Goal: Task Accomplishment & Management: Manage account settings

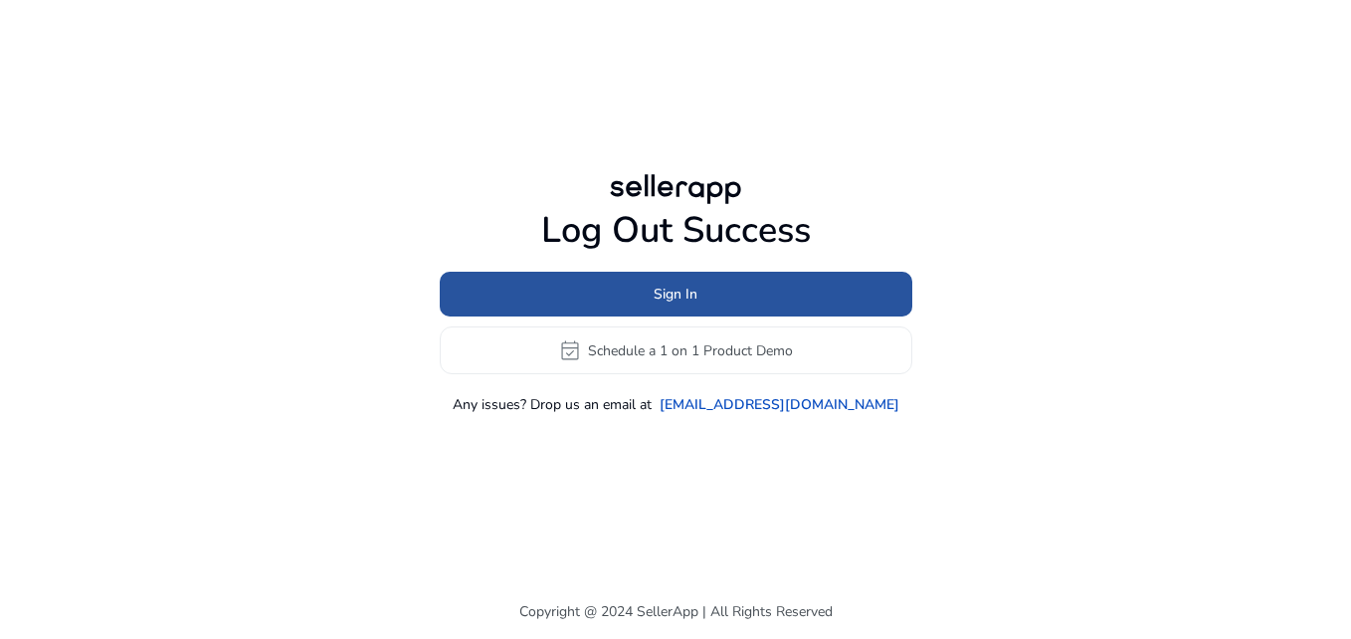
click at [678, 292] on span "Sign In" at bounding box center [676, 294] width 44 height 21
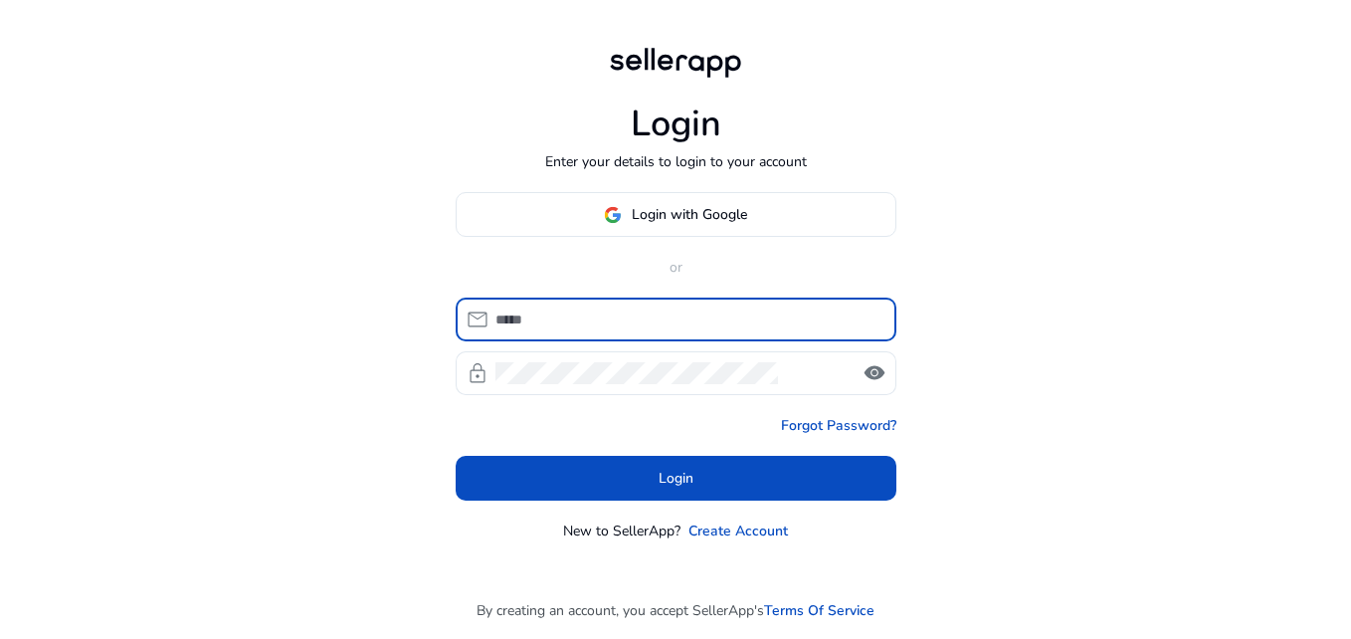
type input "**********"
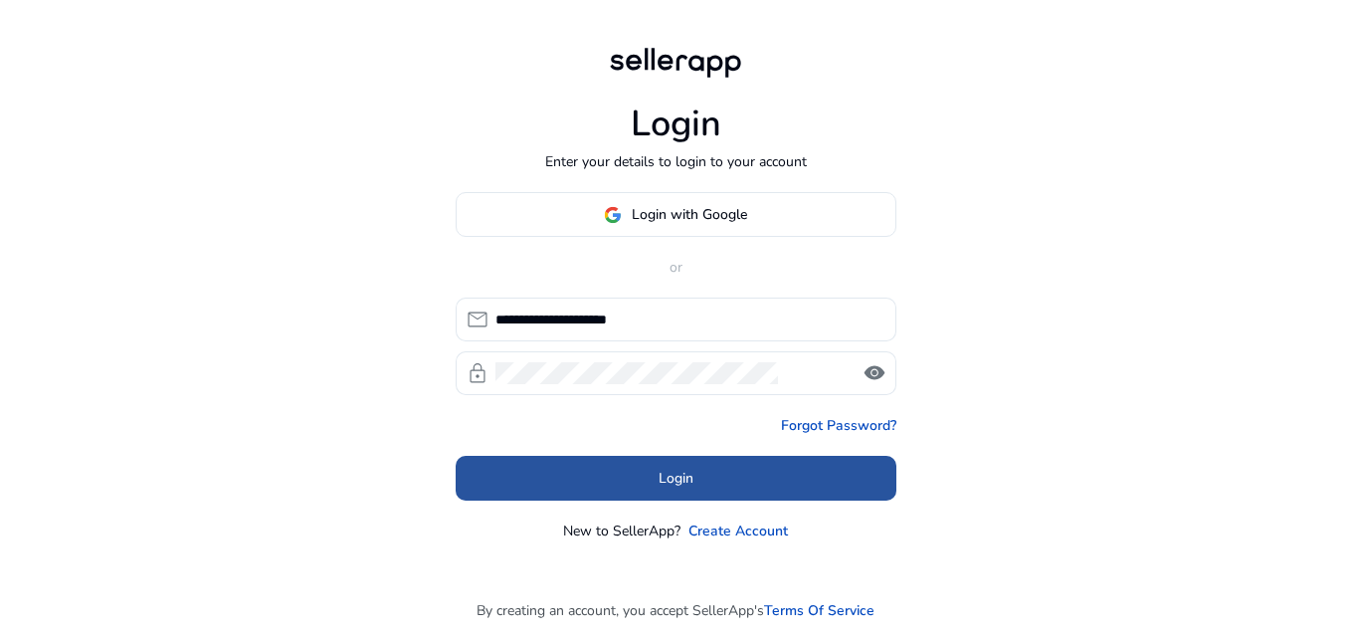
click at [636, 484] on span at bounding box center [676, 479] width 441 height 48
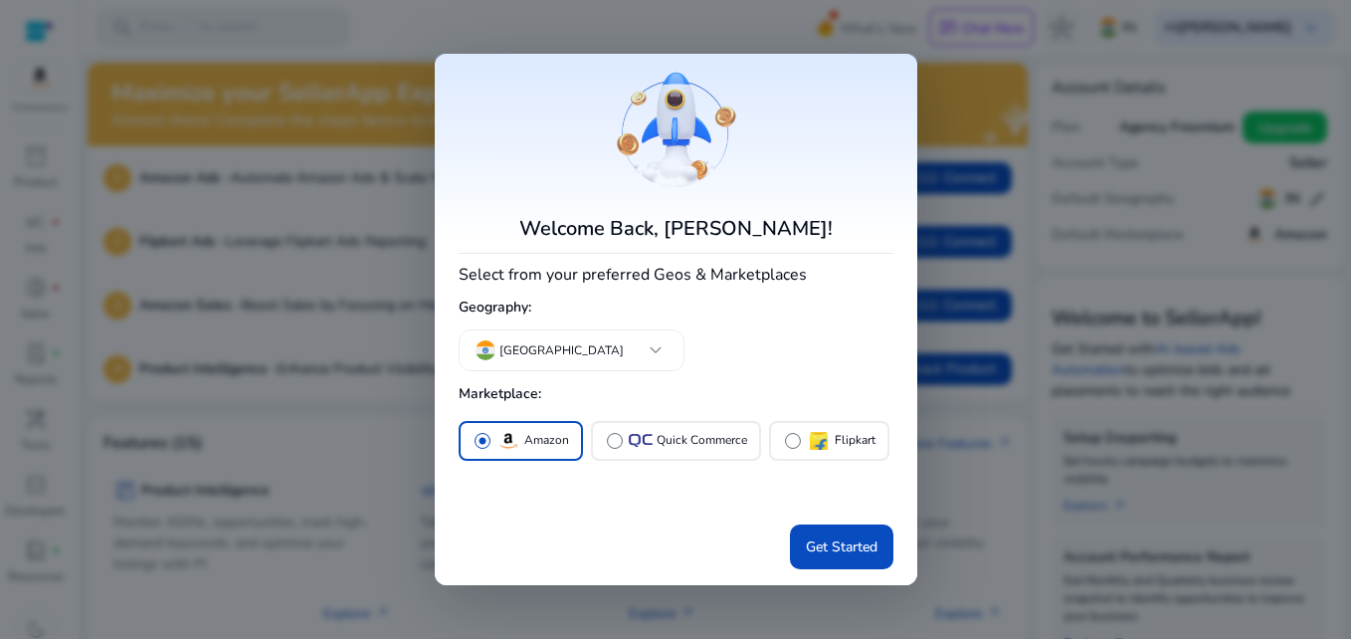
click at [608, 471] on div "radio_button_checked Amazon radio_button_unchecked Quick Commerce radio_button_…" at bounding box center [676, 466] width 435 height 99
click at [699, 439] on p "Quick Commerce" at bounding box center [702, 440] width 91 height 21
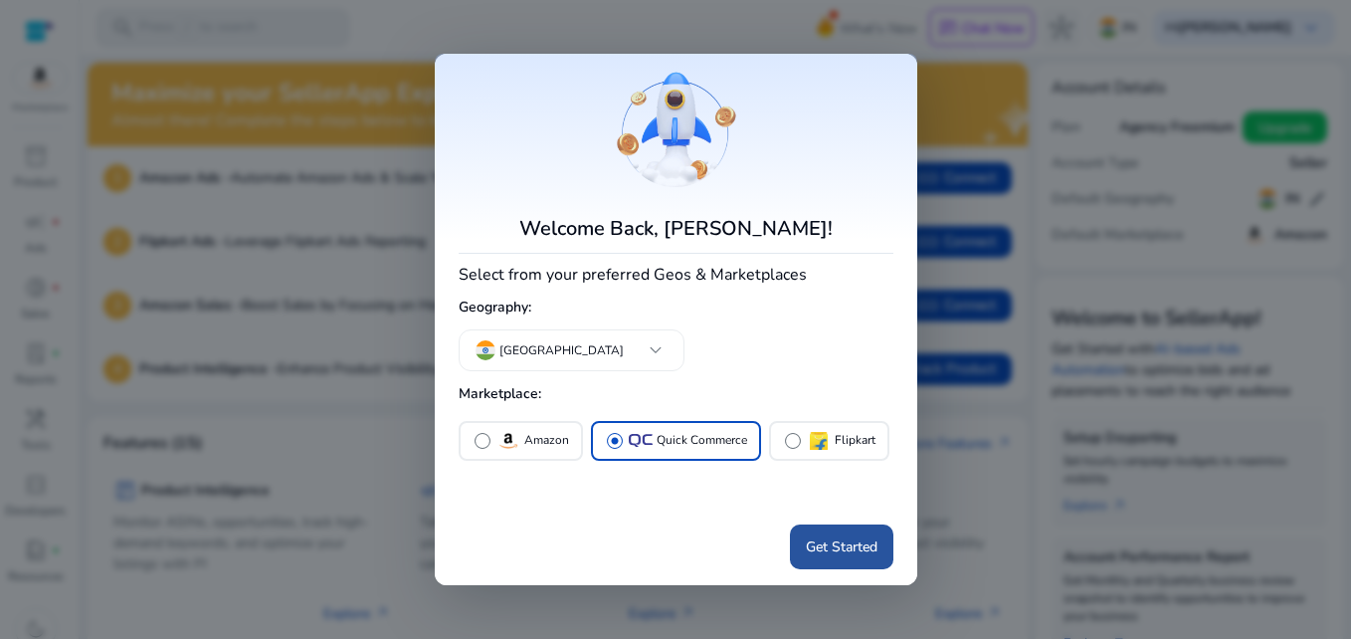
click at [850, 546] on span "Get Started" at bounding box center [842, 546] width 72 height 21
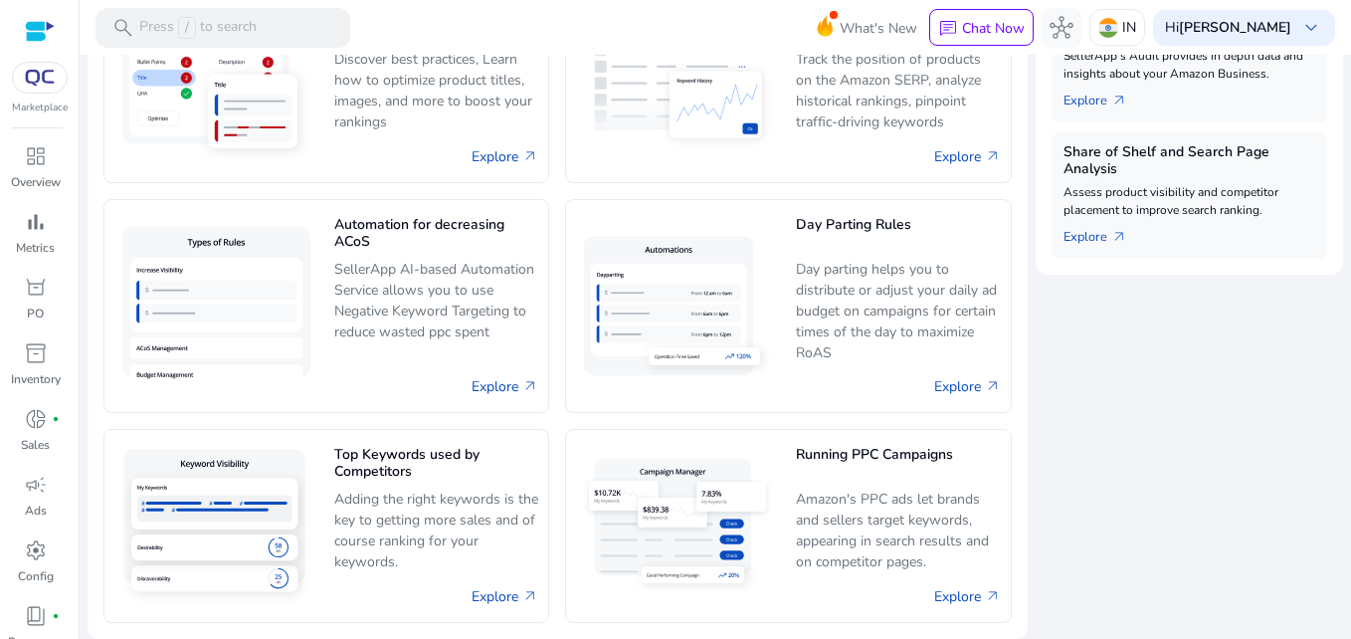
scroll to position [808, 0]
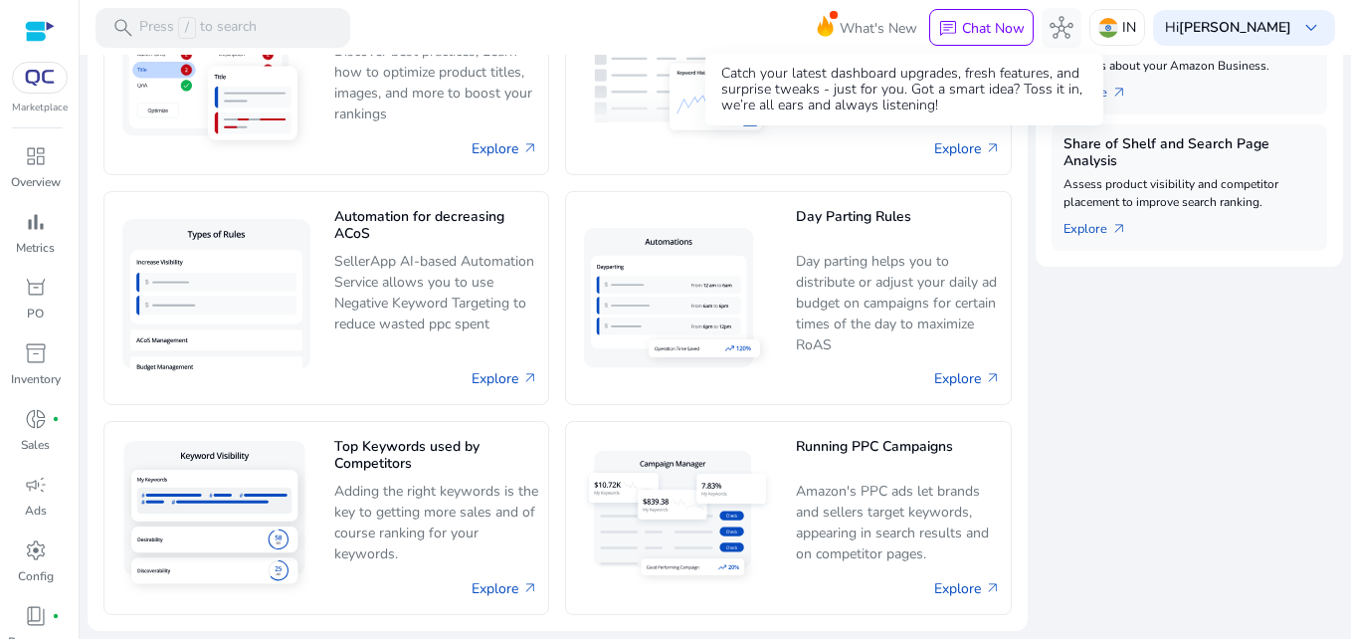
click at [869, 34] on span "What's New" at bounding box center [879, 28] width 78 height 35
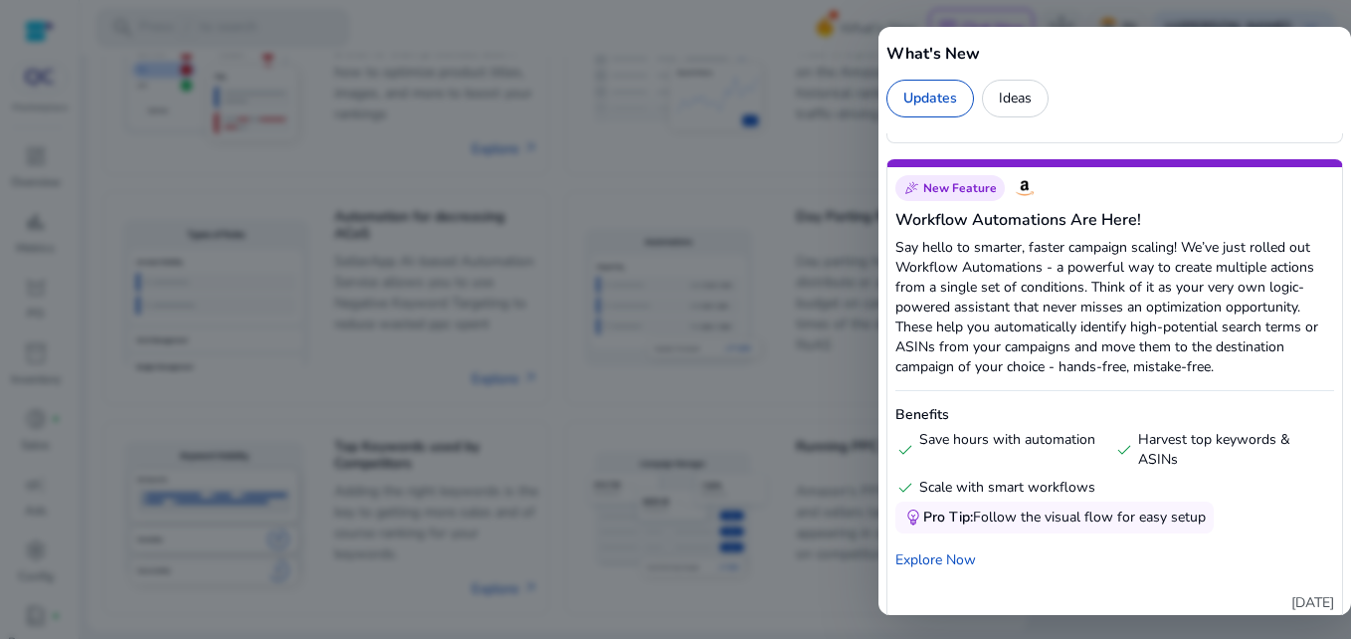
scroll to position [1861, 0]
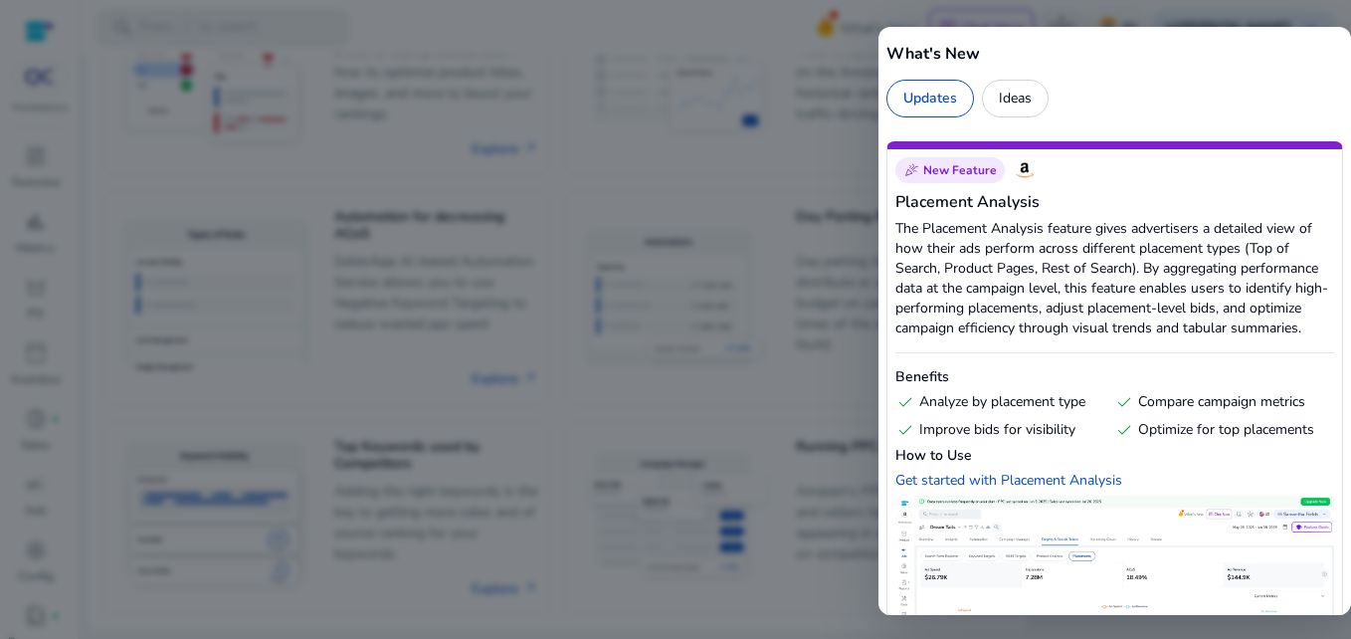
click at [816, 174] on div at bounding box center [675, 319] width 1351 height 639
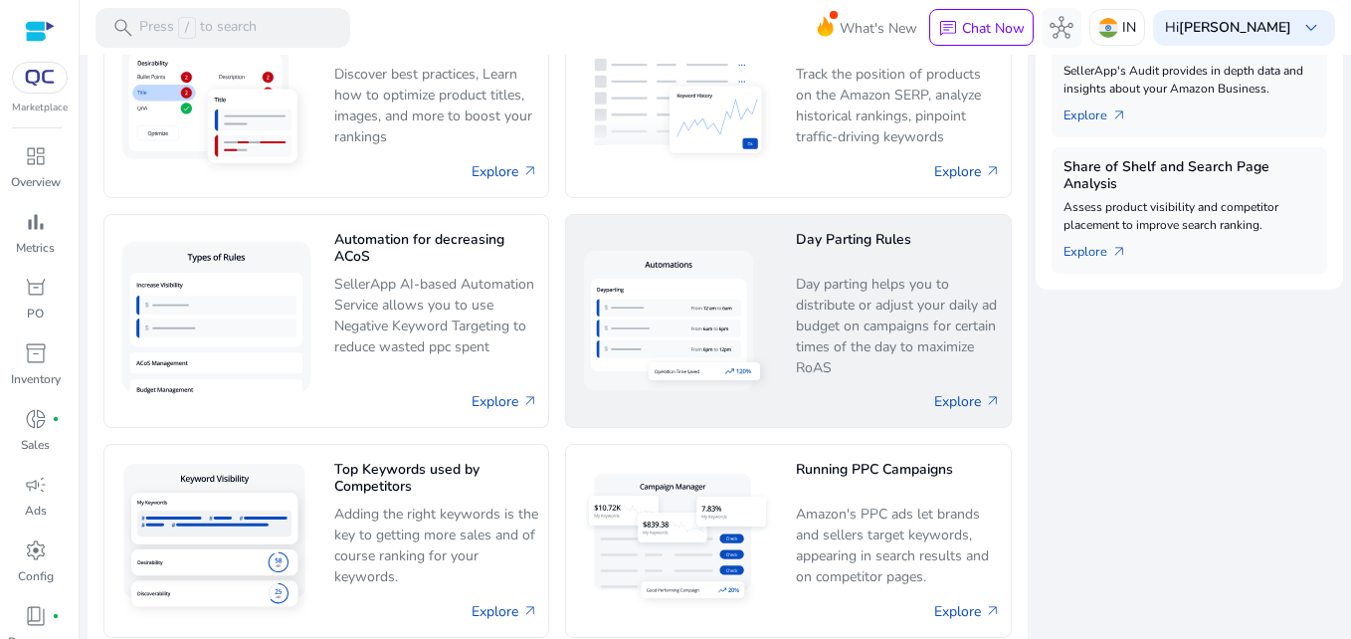
scroll to position [786, 0]
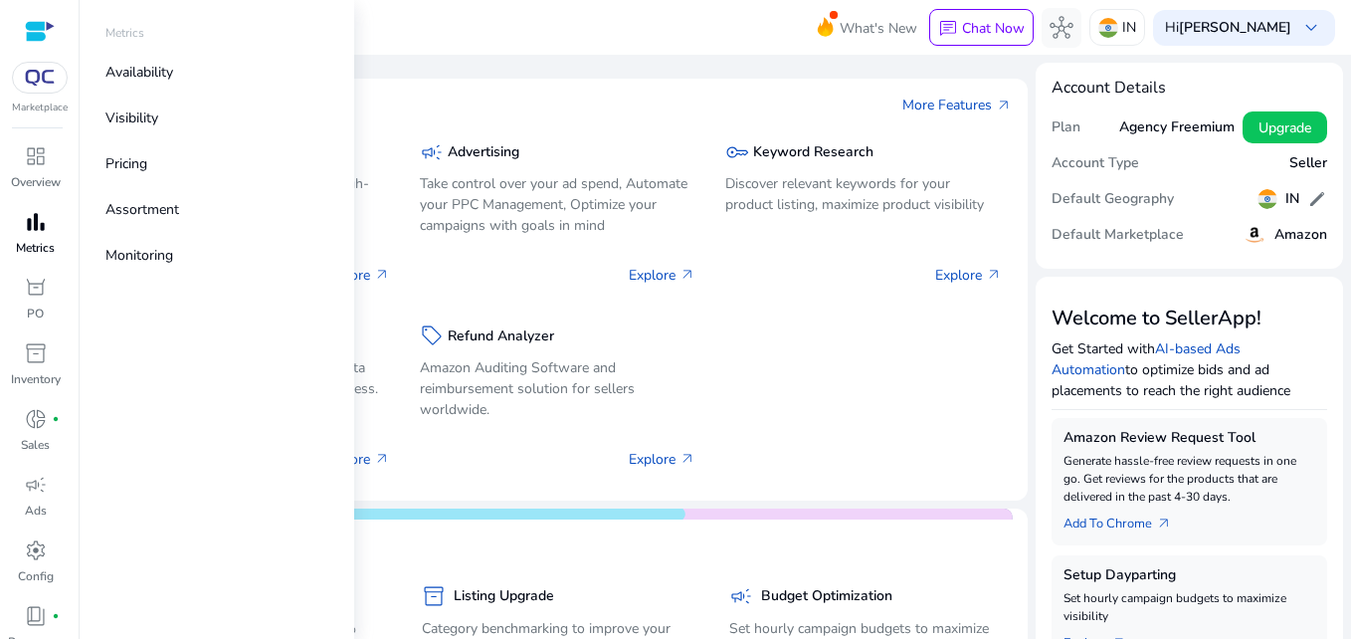
click at [24, 243] on p "Metrics" at bounding box center [35, 248] width 39 height 18
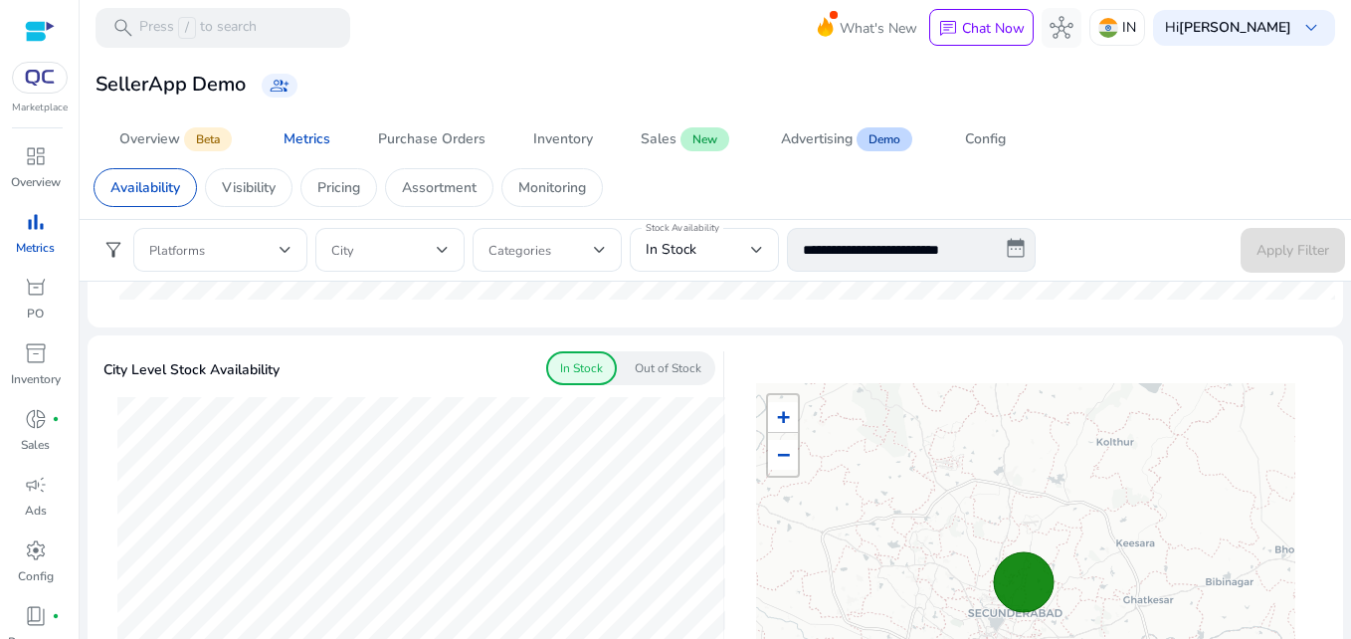
scroll to position [518, 0]
click at [664, 373] on p "Out of Stock" at bounding box center [668, 367] width 67 height 18
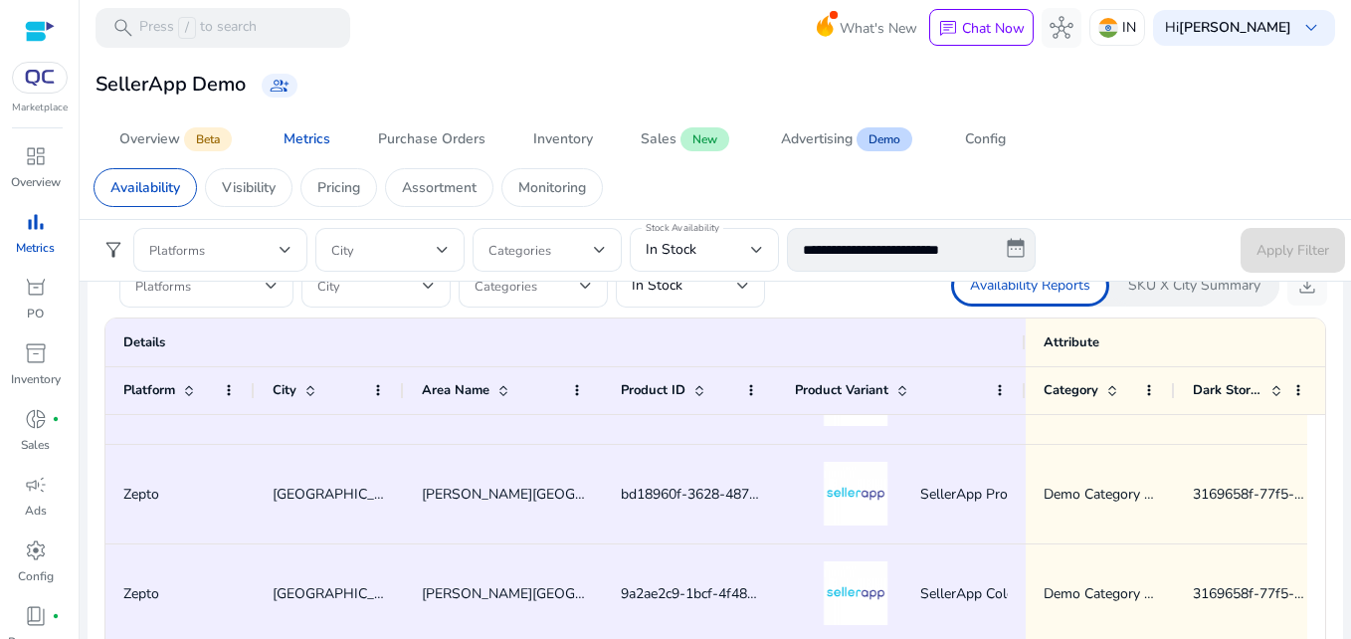
scroll to position [698, 0]
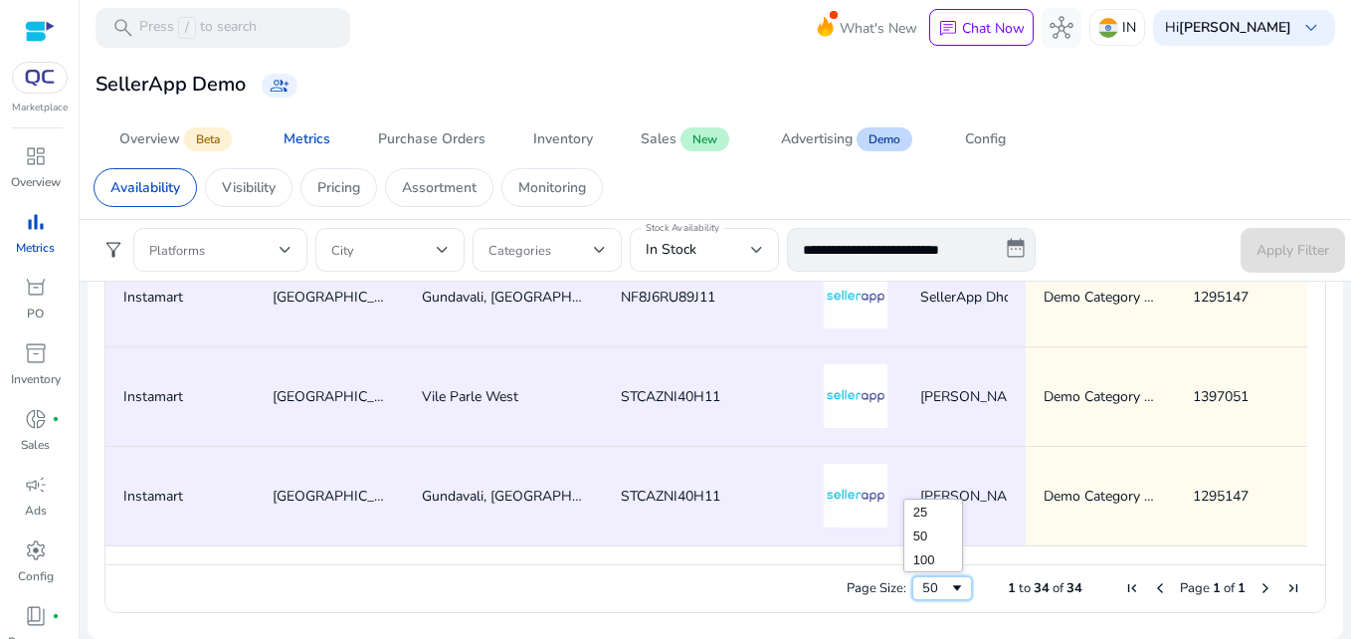
click at [949, 586] on span "Page Size" at bounding box center [957, 588] width 16 height 16
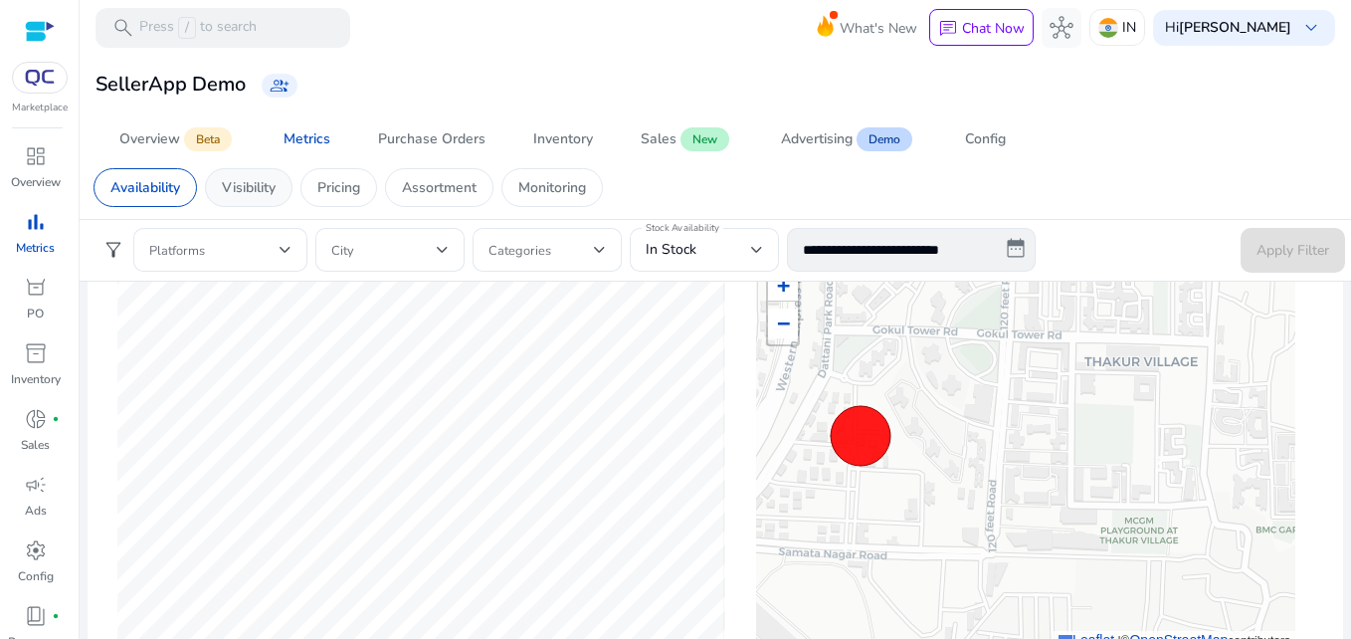
click at [257, 194] on p "Visibility" at bounding box center [249, 187] width 54 height 21
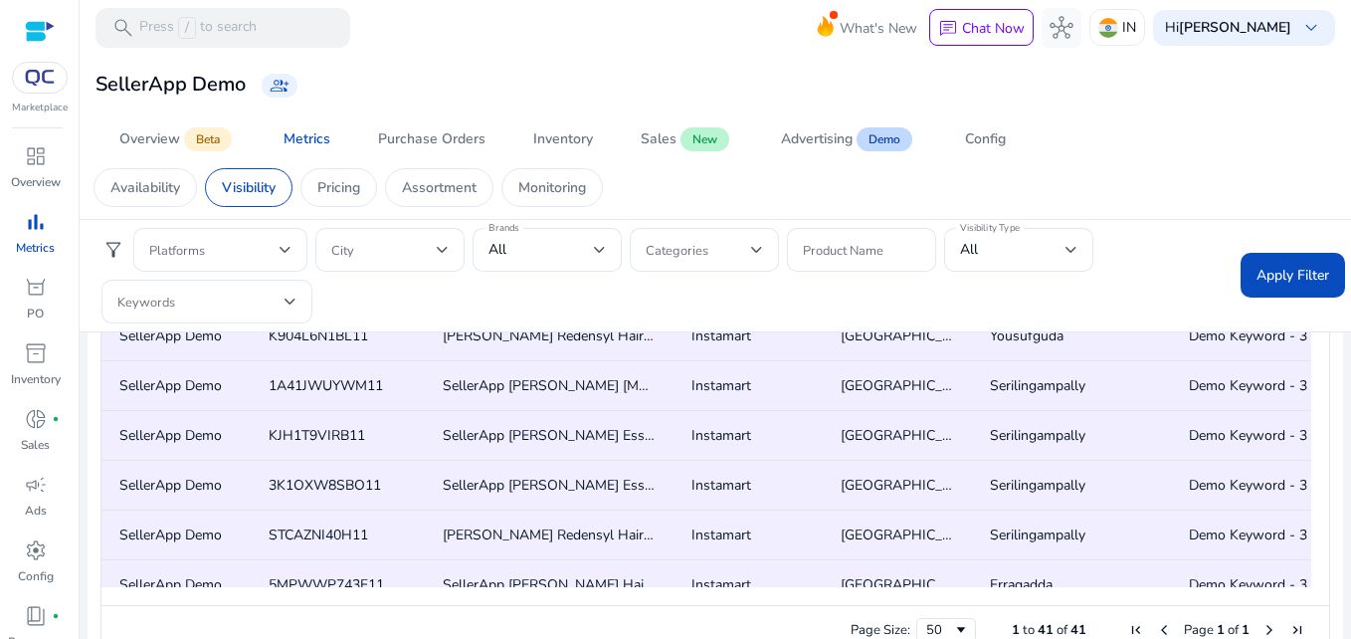
scroll to position [986, 0]
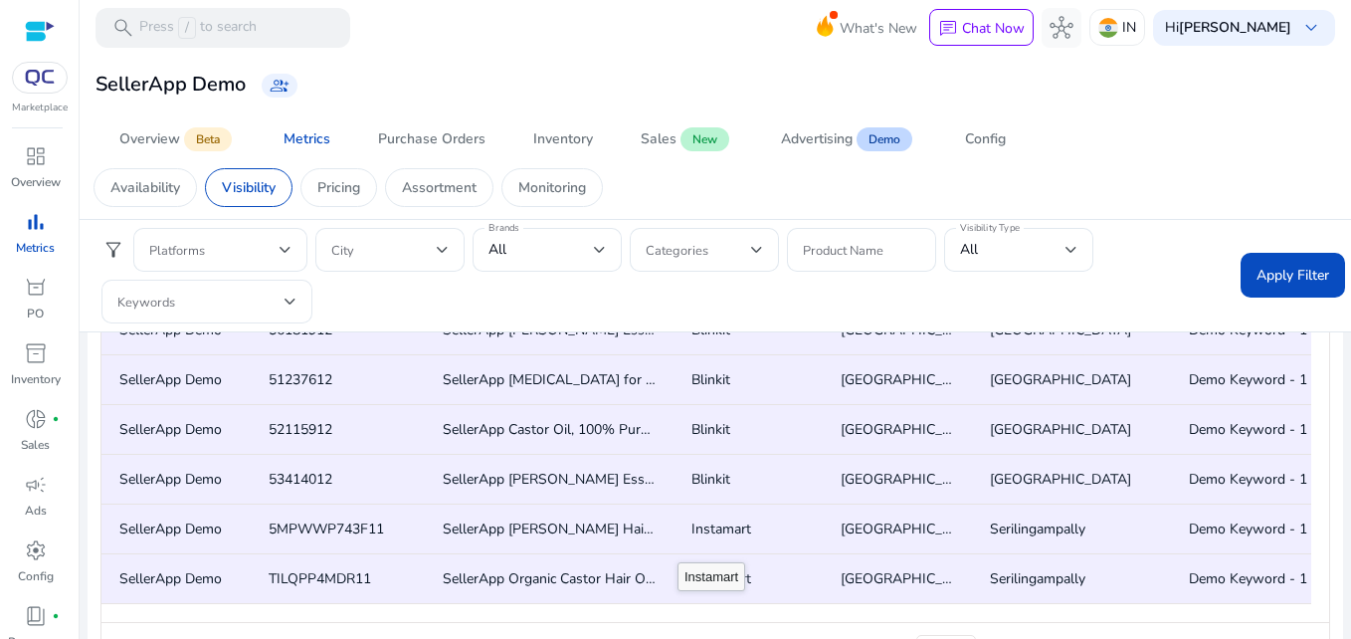
scroll to position [1511, 0]
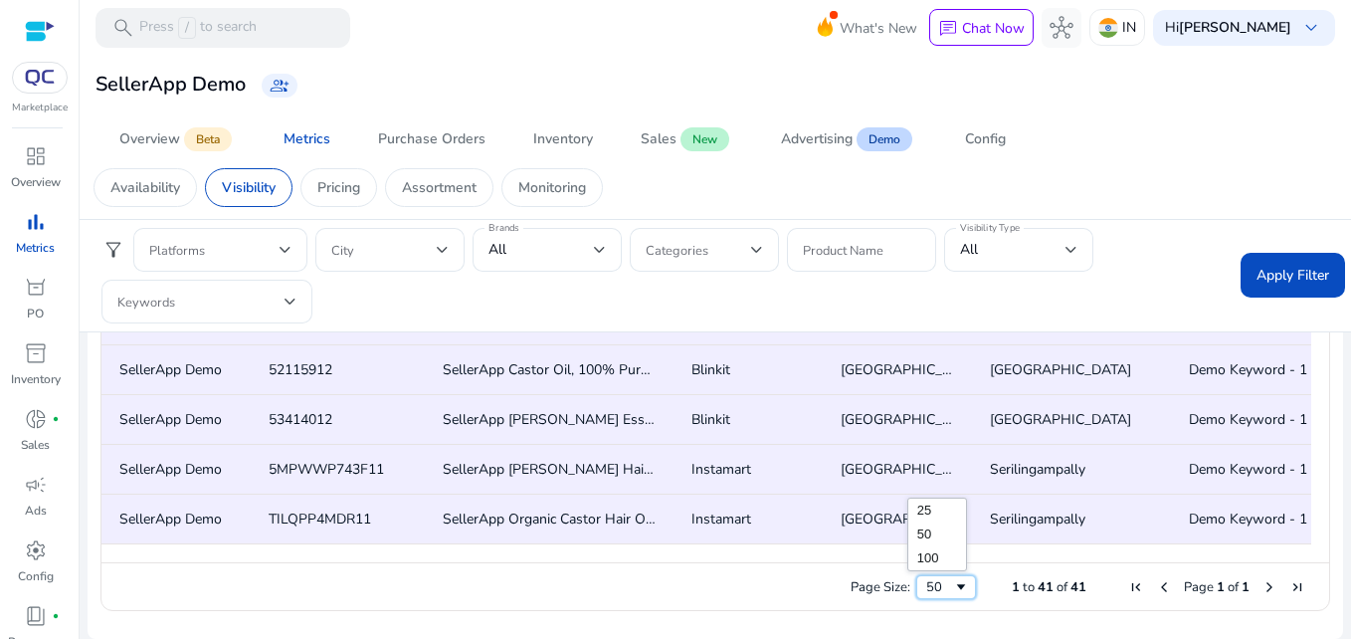
click at [940, 594] on div "50" at bounding box center [939, 587] width 27 height 18
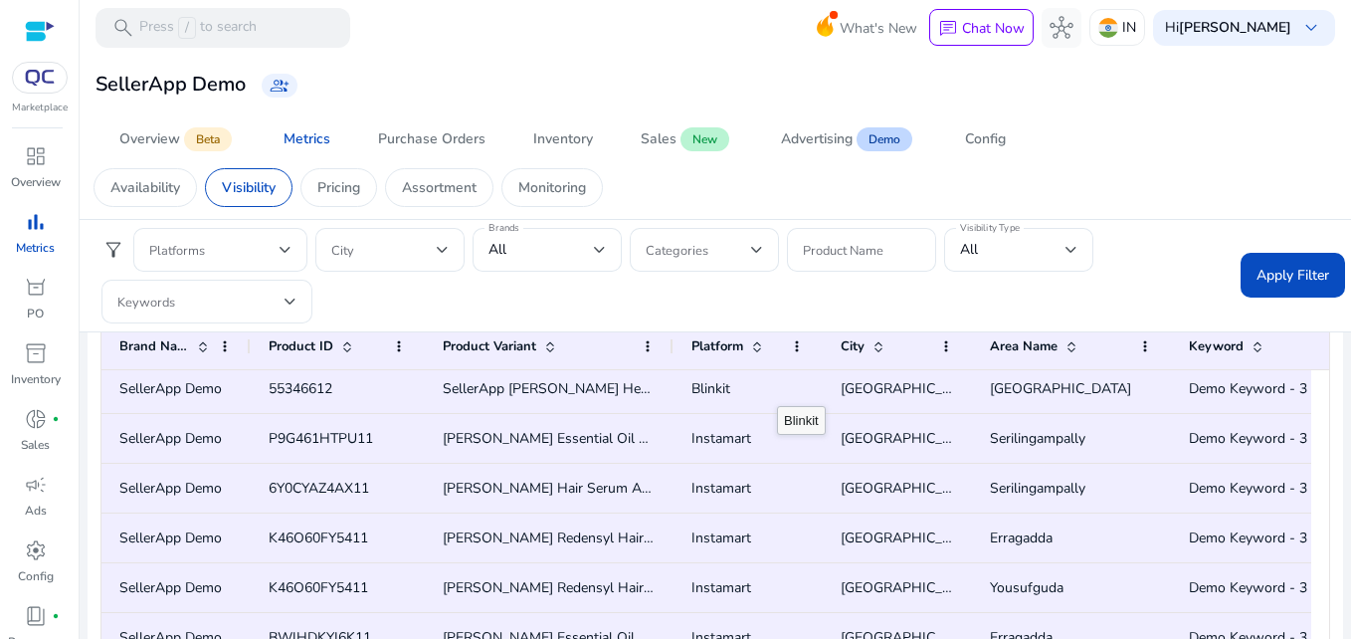
scroll to position [464, 0]
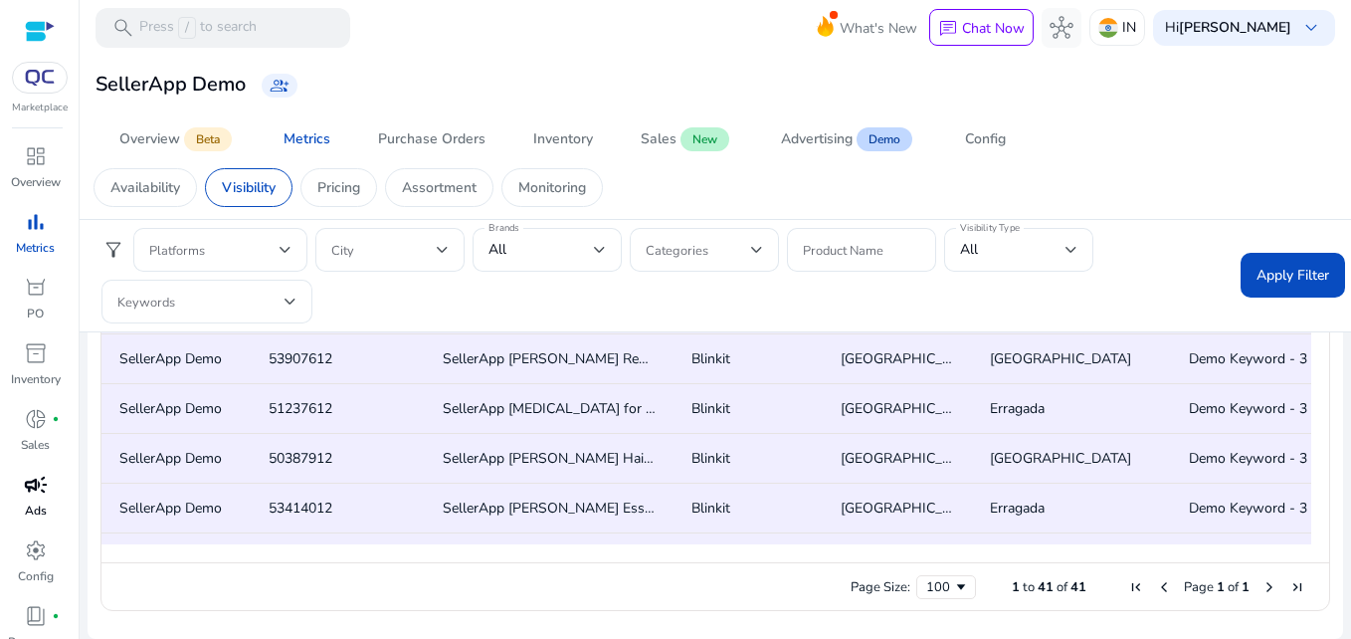
click at [54, 496] on div "campaign" at bounding box center [36, 485] width 56 height 32
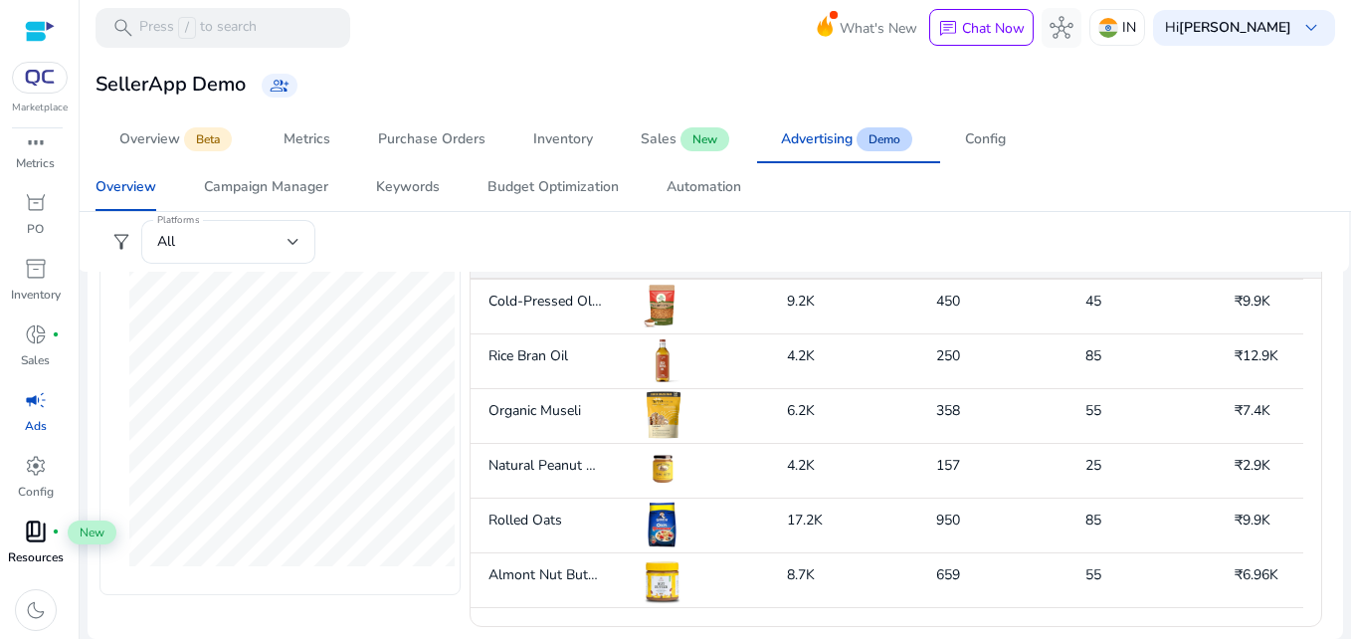
click at [44, 534] on span "book_4" at bounding box center [36, 531] width 24 height 24
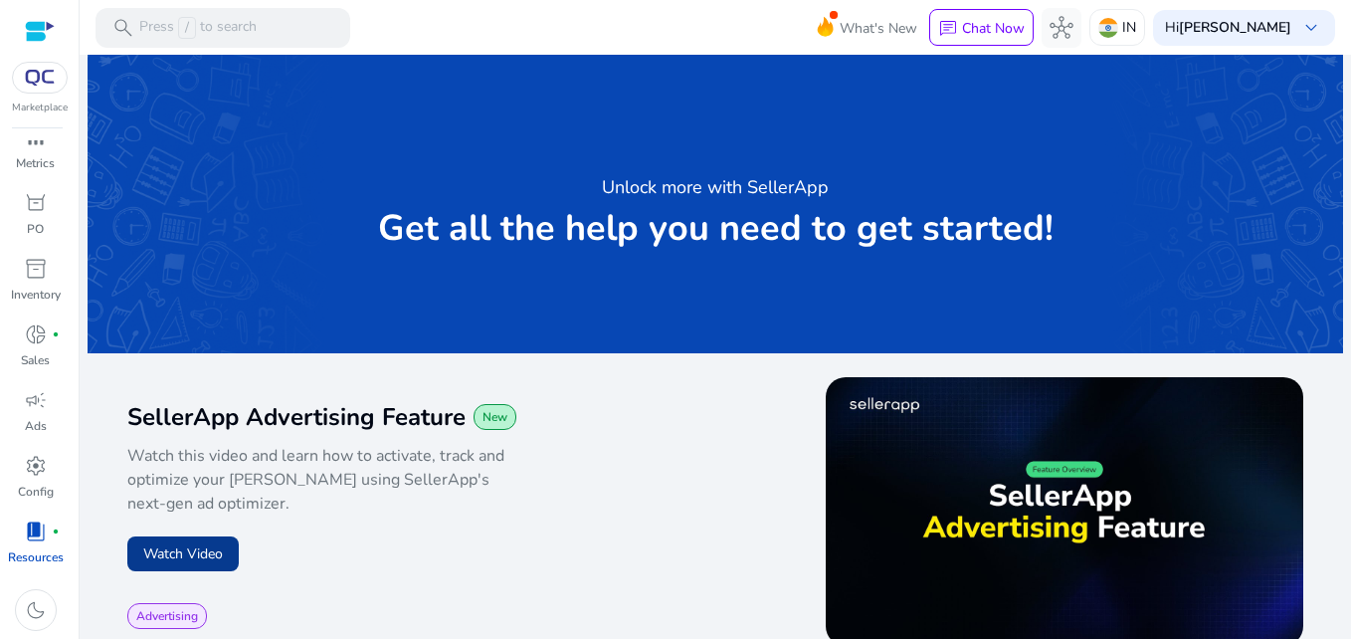
click at [181, 568] on button "Watch Video" at bounding box center [182, 553] width 111 height 35
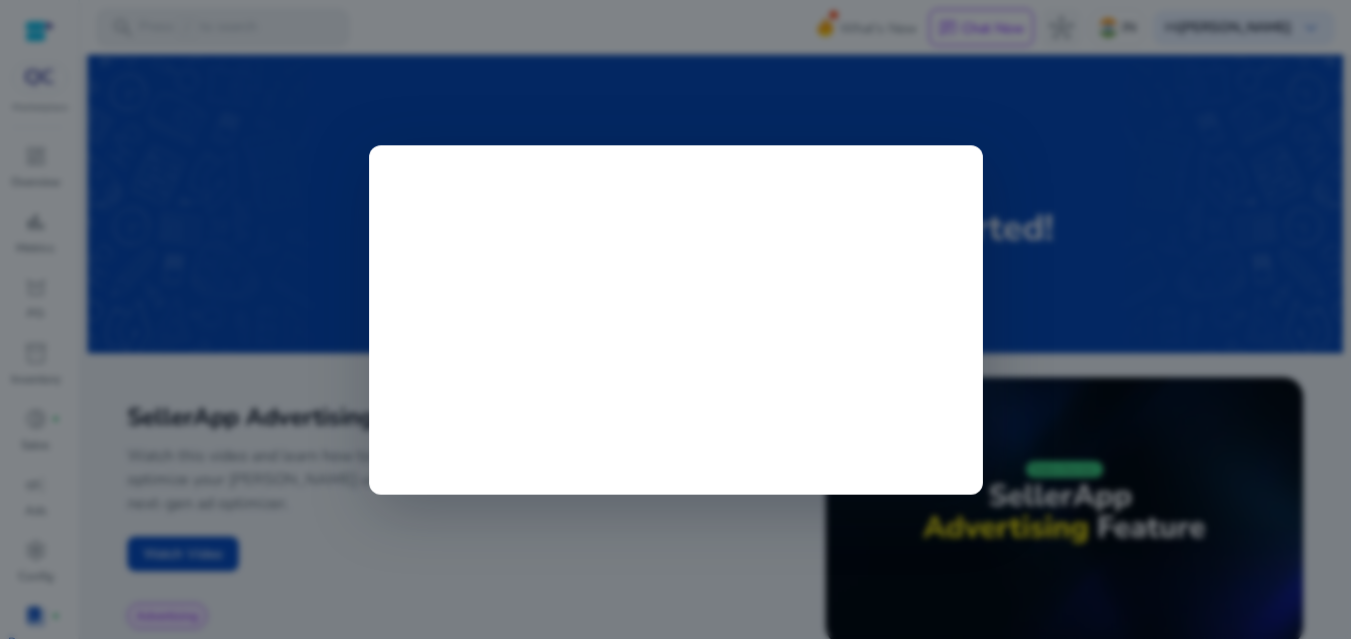
click at [618, 571] on div at bounding box center [675, 319] width 1351 height 639
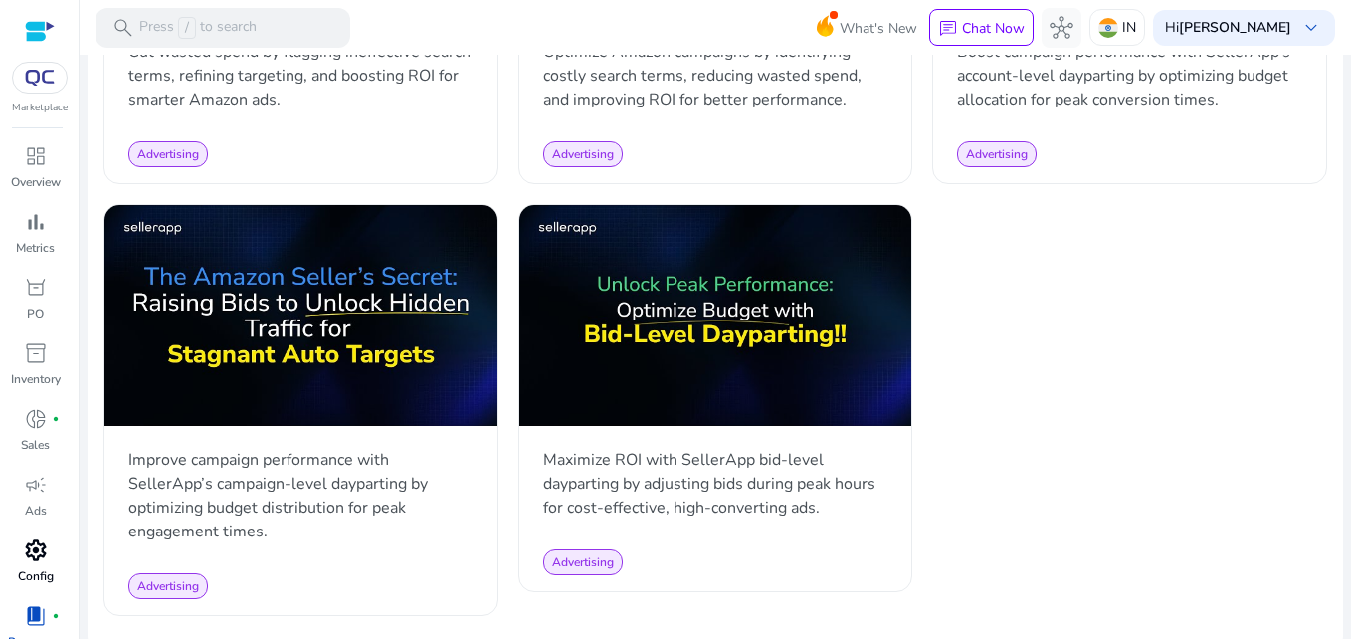
scroll to position [85, 0]
click at [40, 597] on div "dark_mode" at bounding box center [36, 610] width 42 height 42
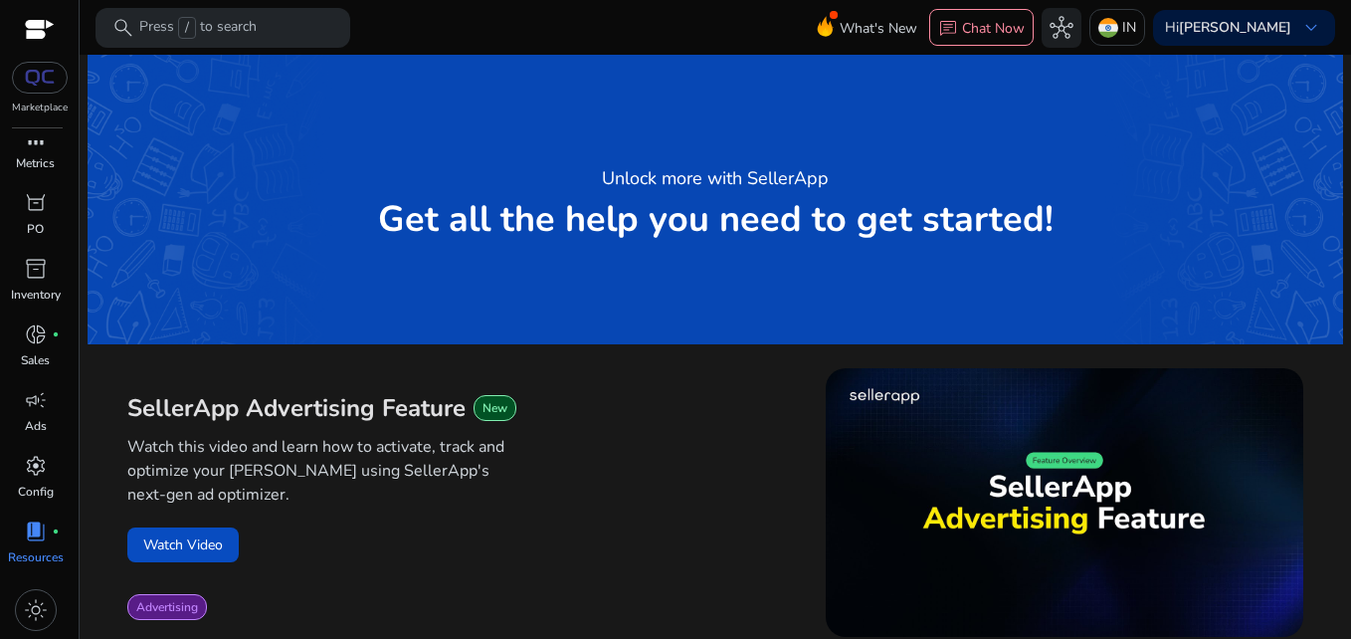
scroll to position [0, 0]
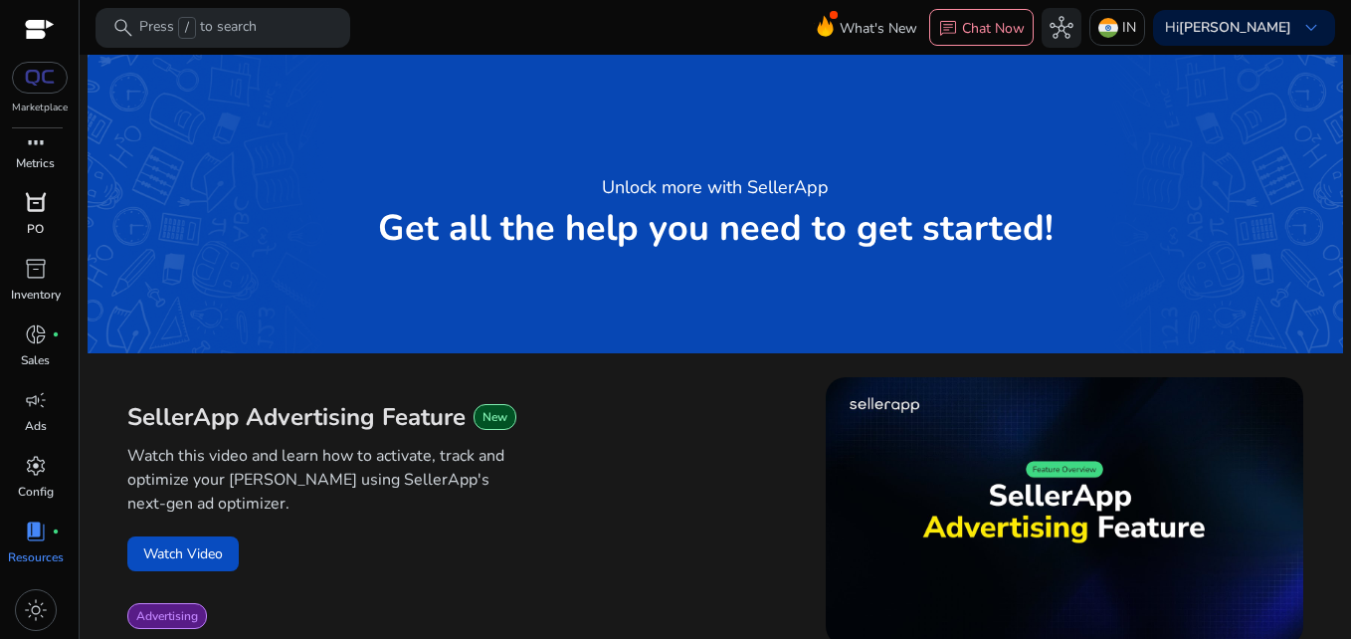
click at [37, 187] on div "orders" at bounding box center [36, 203] width 56 height 32
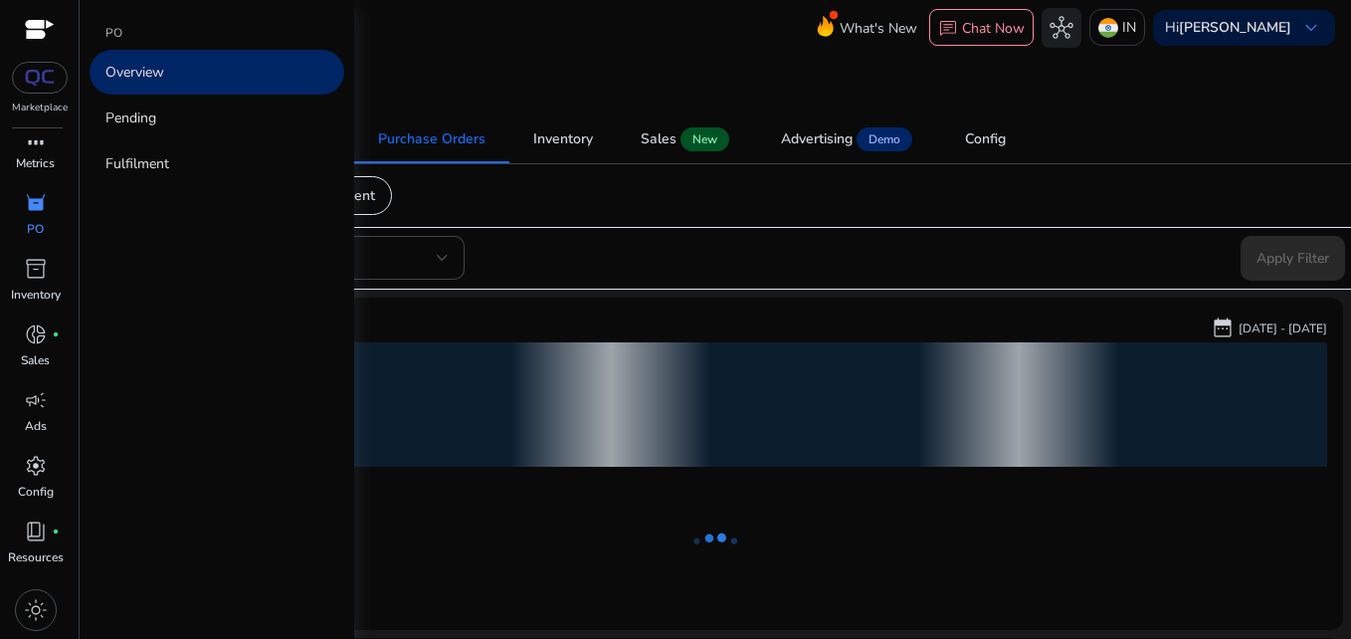
click at [40, 97] on div "Marketplace" at bounding box center [39, 57] width 79 height 115
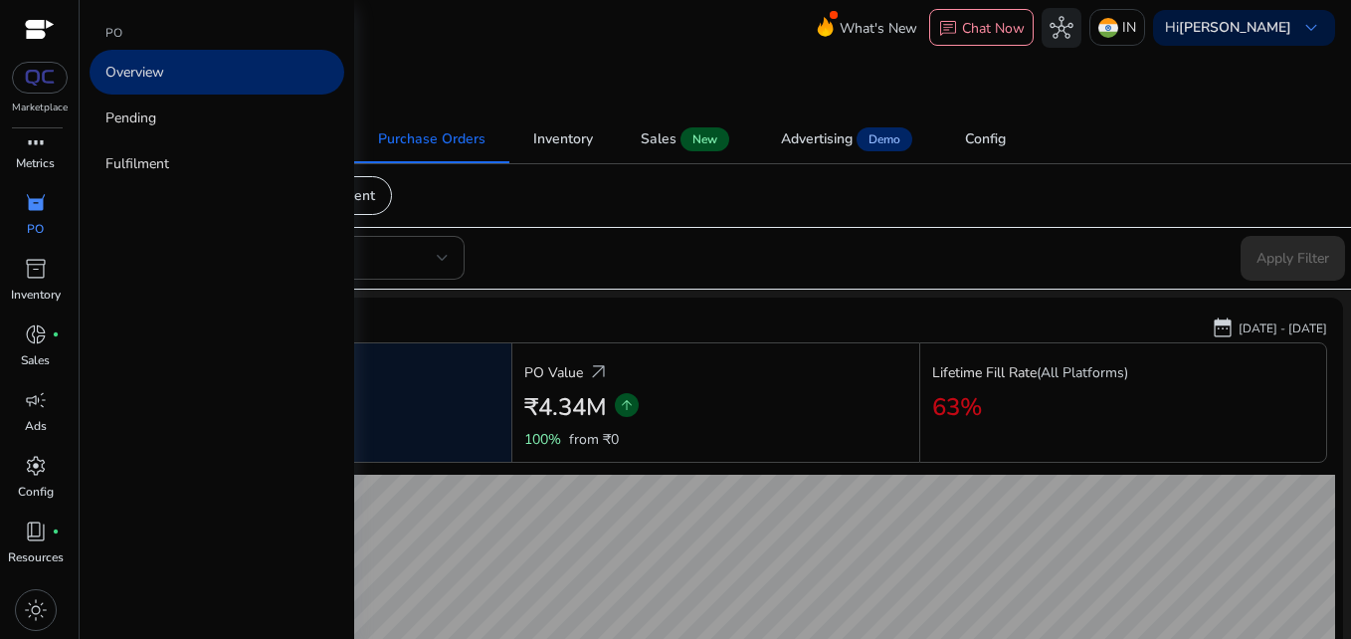
click at [36, 88] on div at bounding box center [40, 78] width 56 height 32
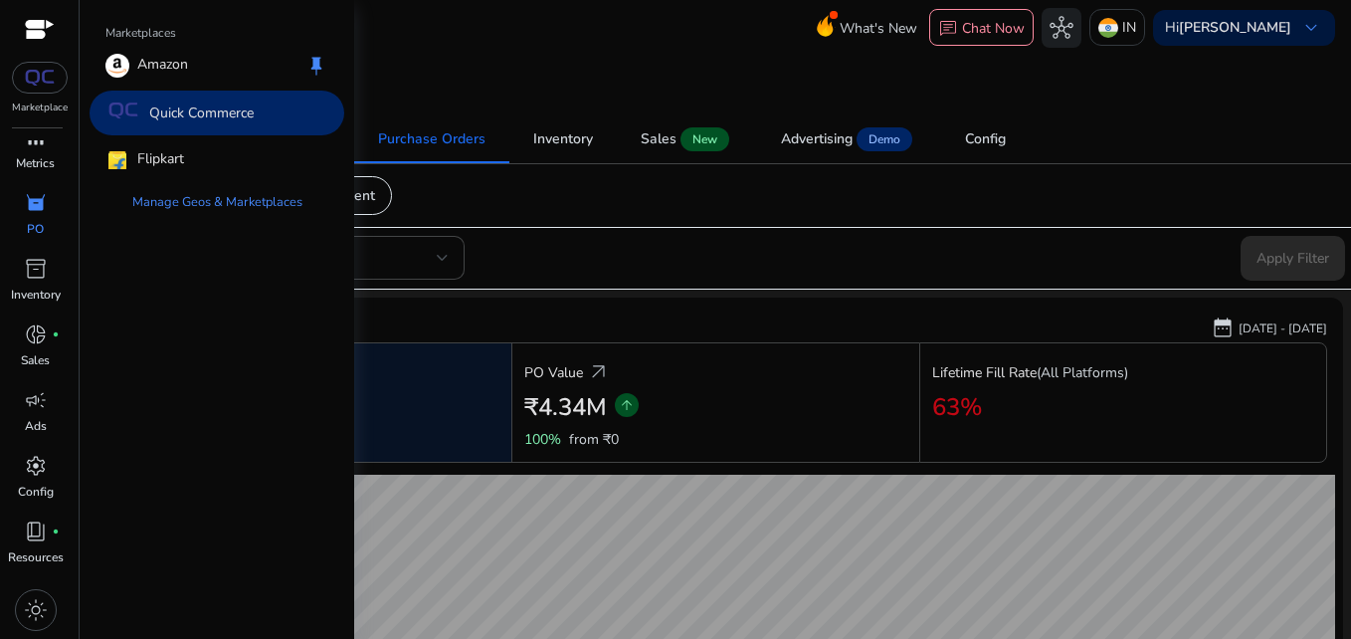
click at [187, 112] on p "Quick Commerce" at bounding box center [201, 112] width 104 height 21
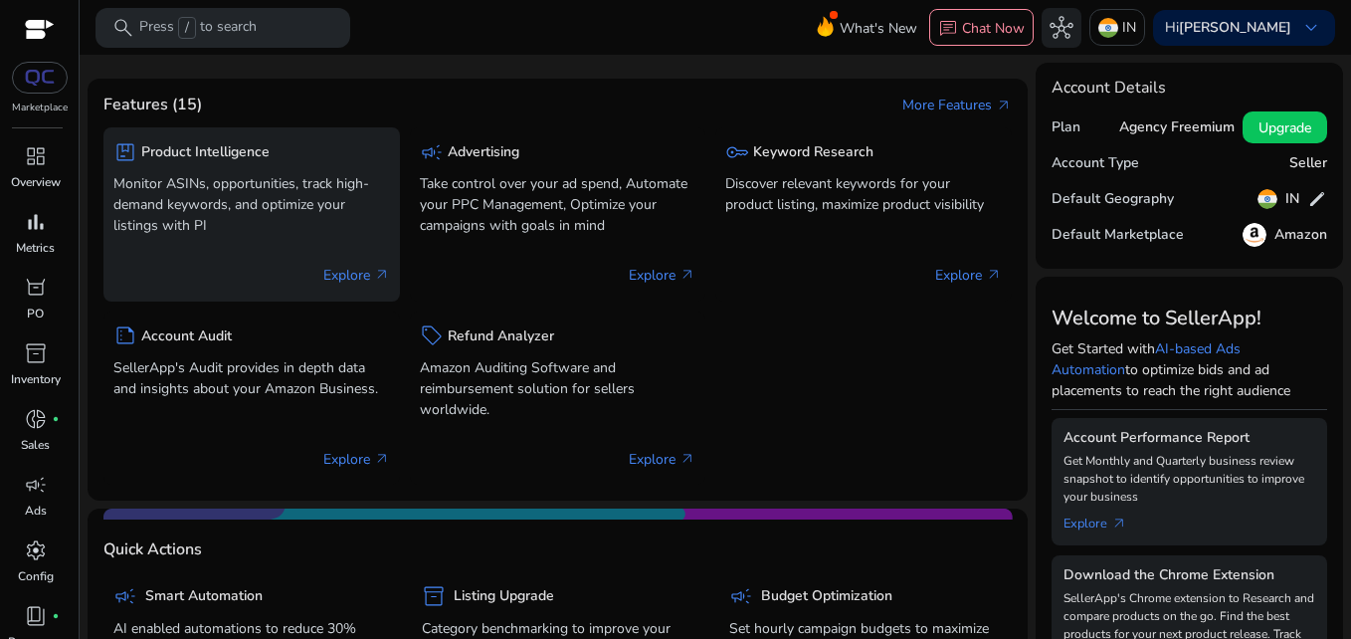
click at [351, 270] on p "Explore arrow_outward" at bounding box center [356, 275] width 67 height 21
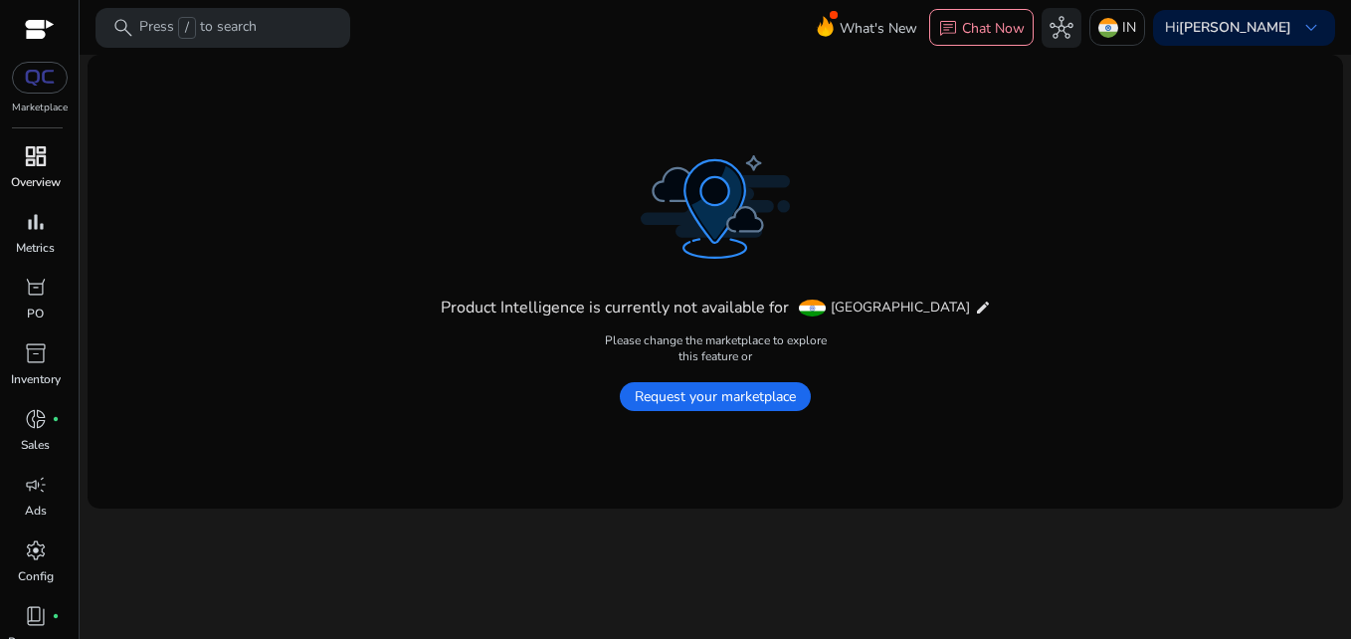
click at [32, 174] on p "Overview" at bounding box center [36, 182] width 50 height 18
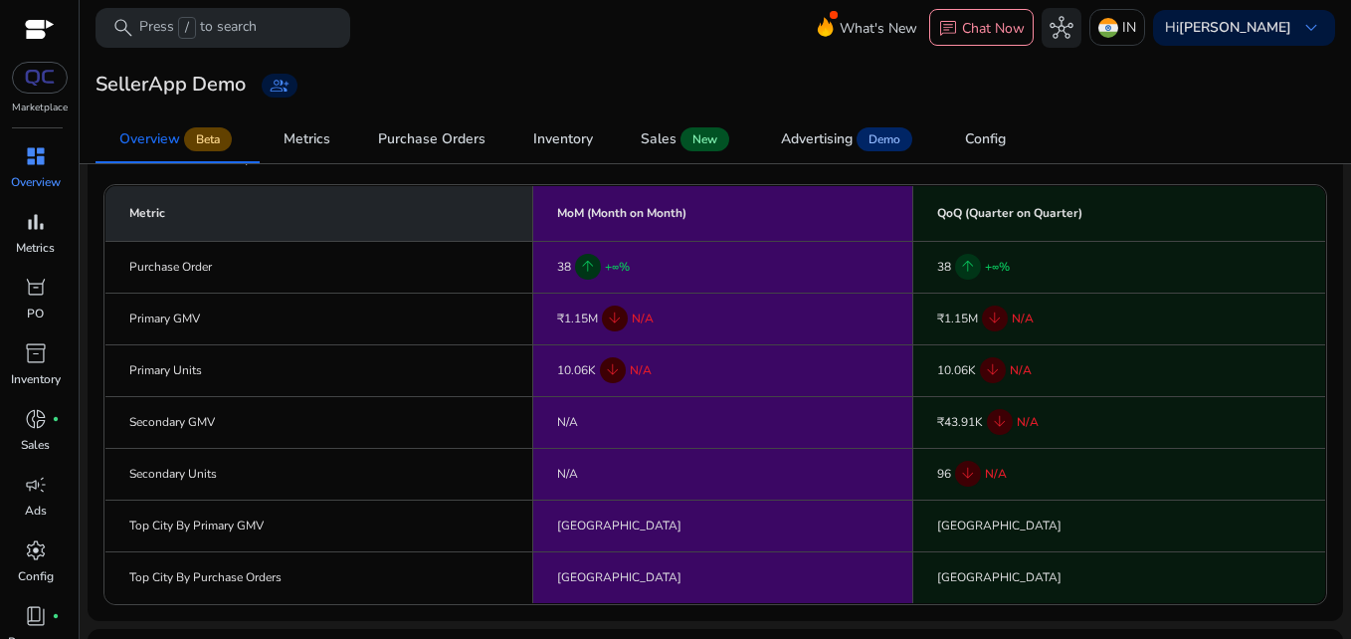
scroll to position [107, 0]
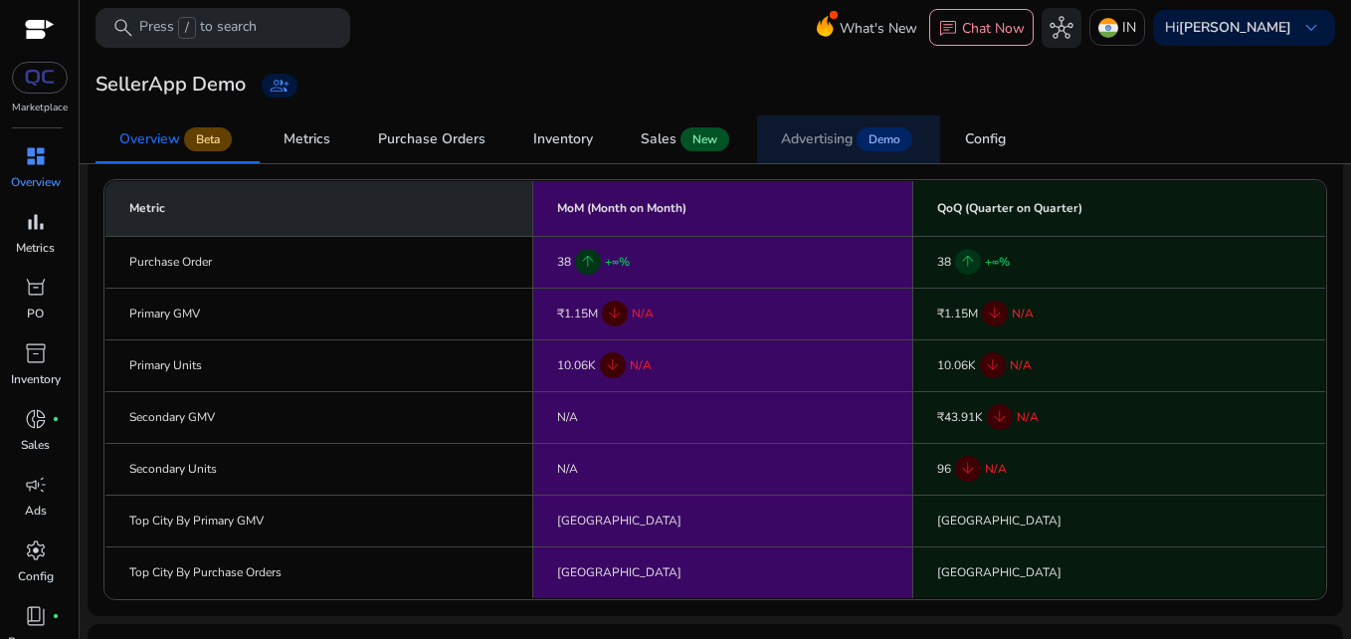
click at [816, 137] on div "Advertising" at bounding box center [817, 139] width 72 height 14
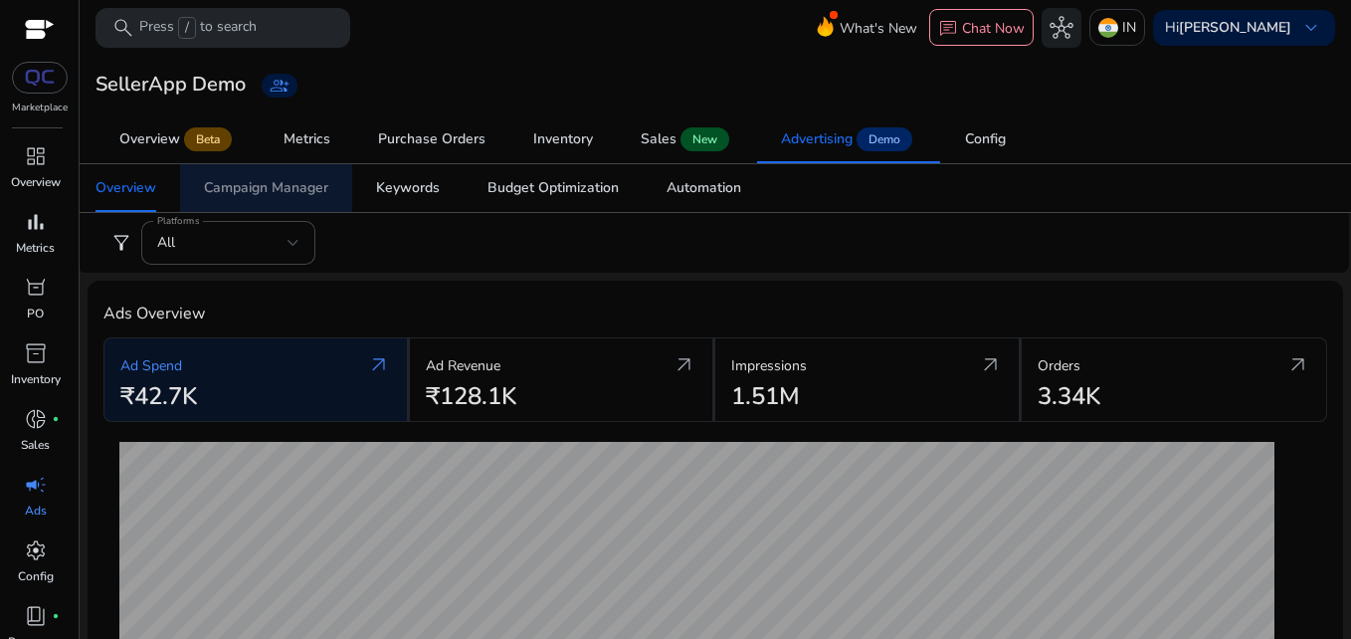
click at [286, 189] on div "Campaign Manager" at bounding box center [266, 188] width 124 height 14
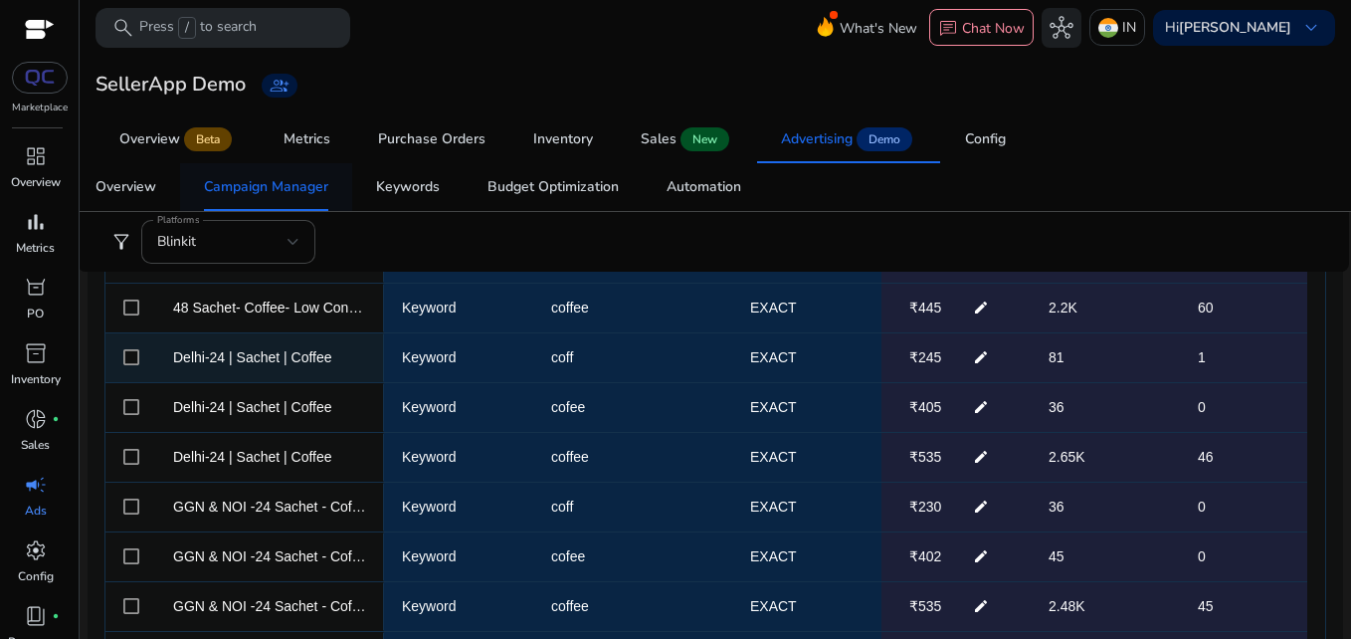
scroll to position [1171, 0]
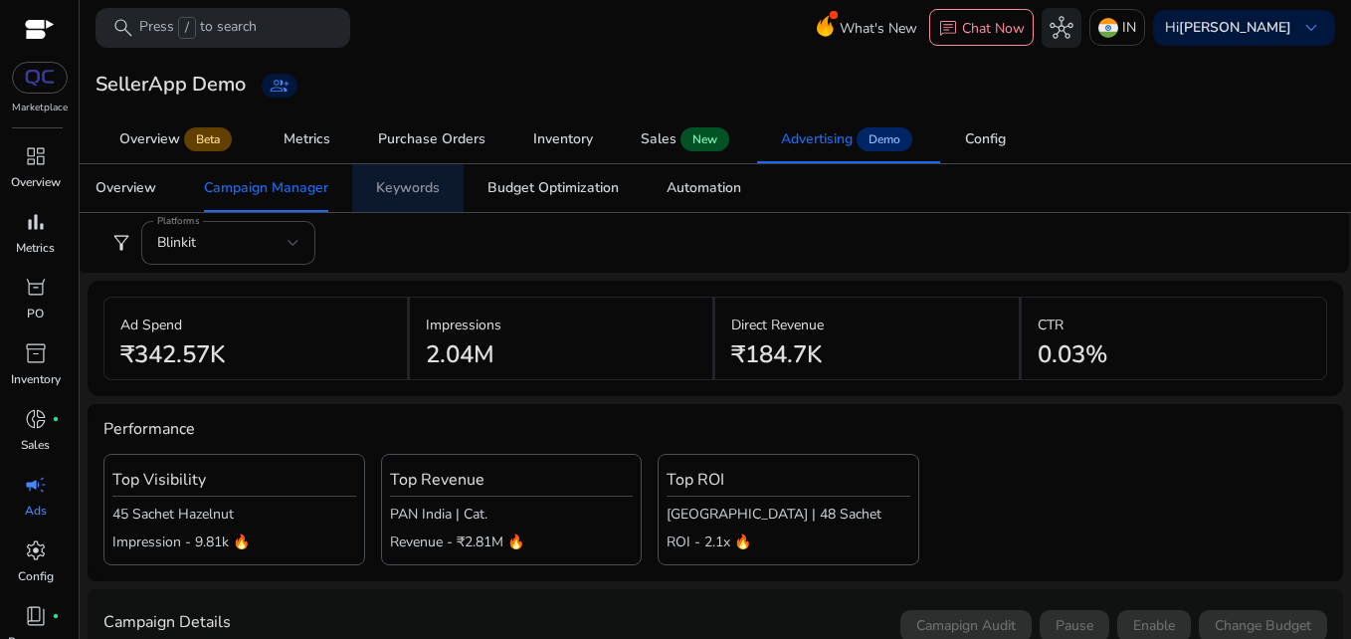
click at [414, 198] on span "Keywords" at bounding box center [408, 188] width 64 height 48
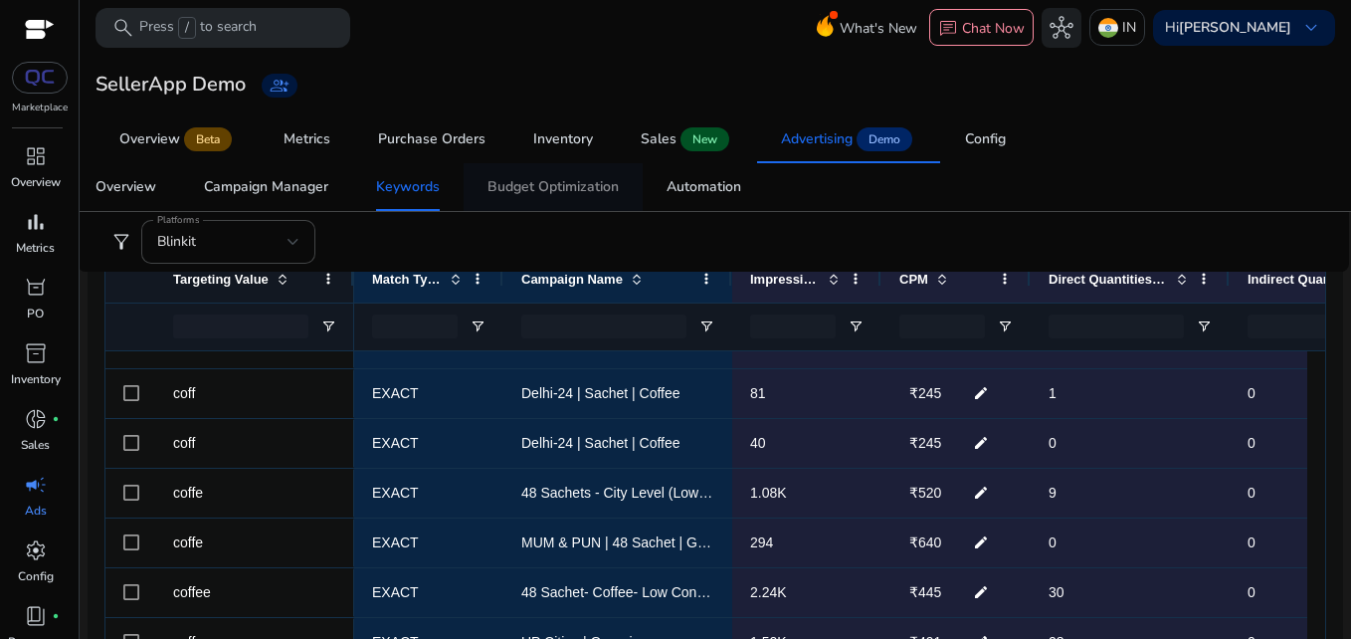
click at [542, 176] on span "Budget Optimization" at bounding box center [552, 187] width 131 height 48
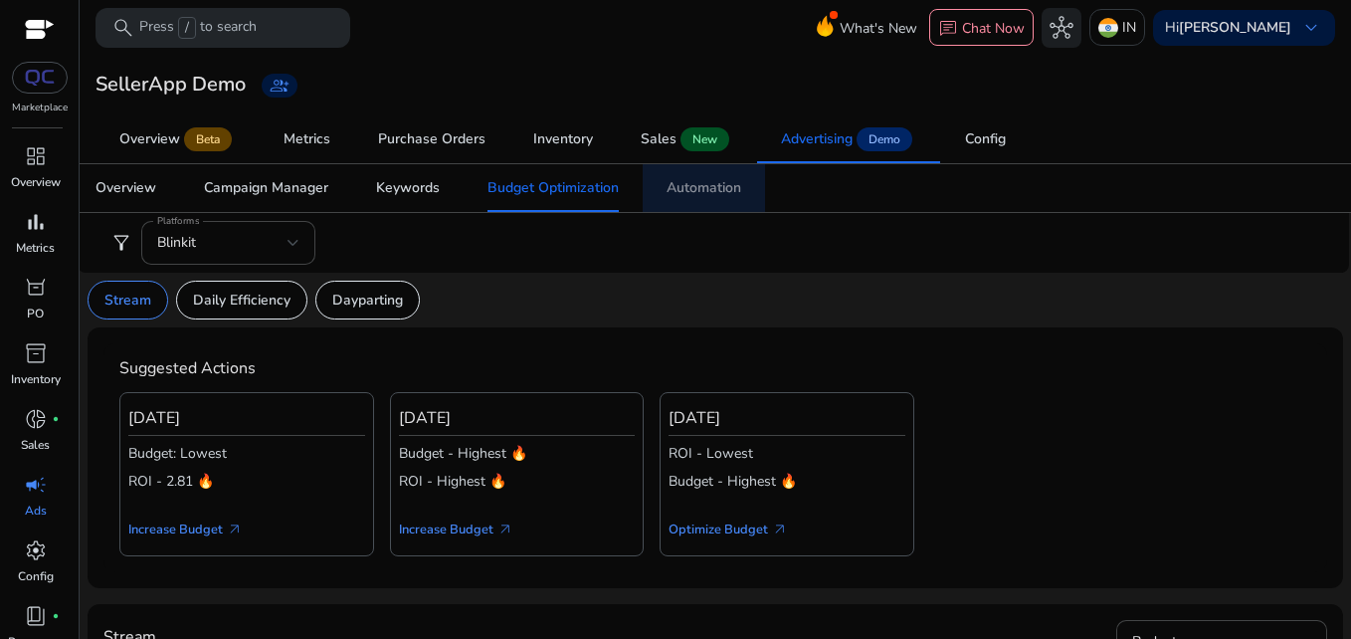
click at [703, 201] on span "Automation" at bounding box center [704, 188] width 75 height 48
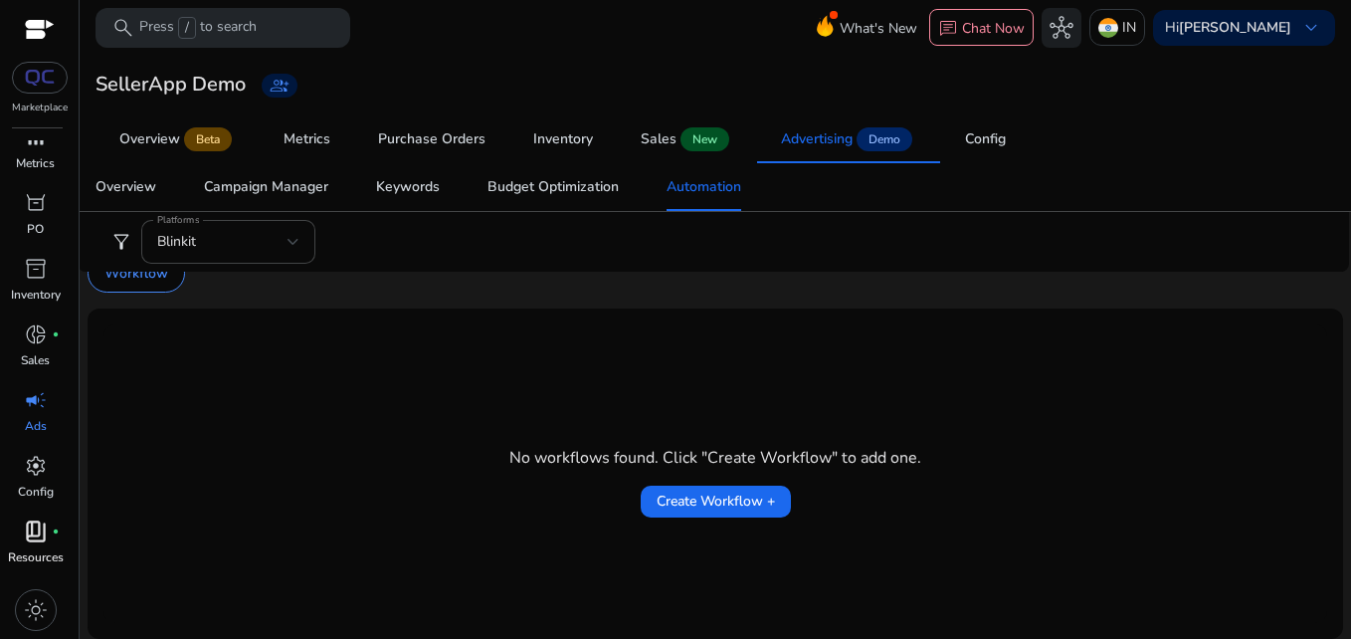
click at [32, 555] on p "Resources" at bounding box center [36, 557] width 56 height 18
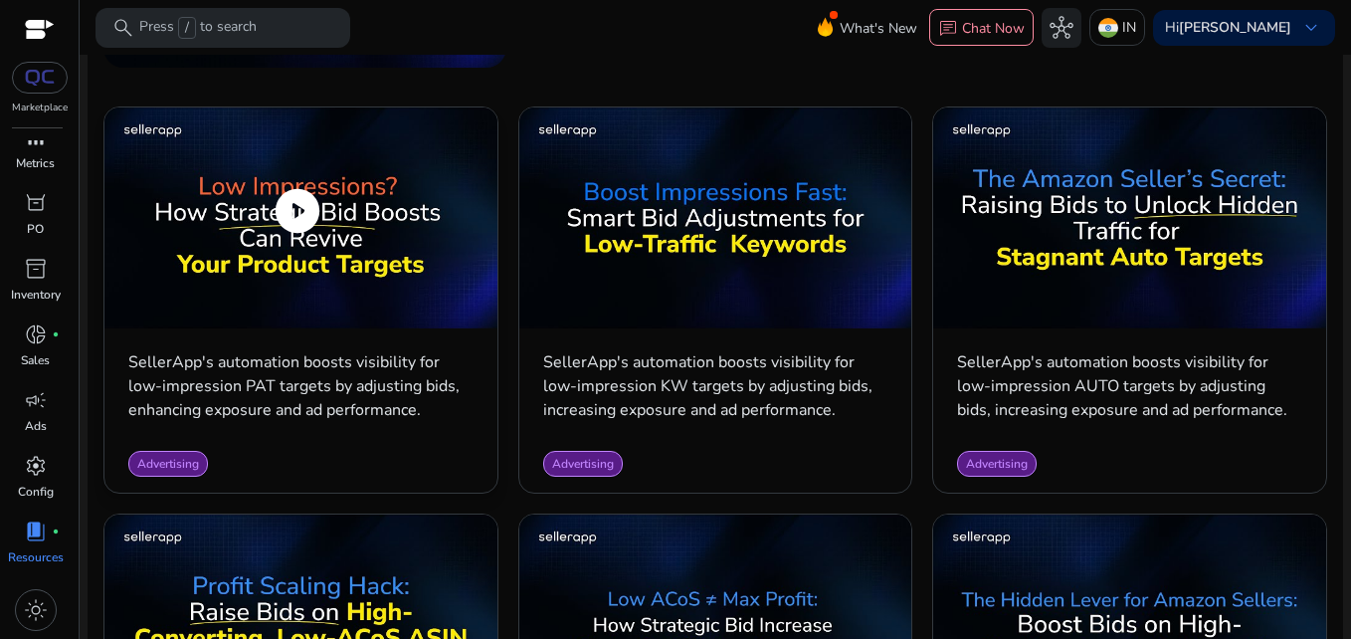
click at [294, 196] on span "play_circle" at bounding box center [298, 211] width 56 height 56
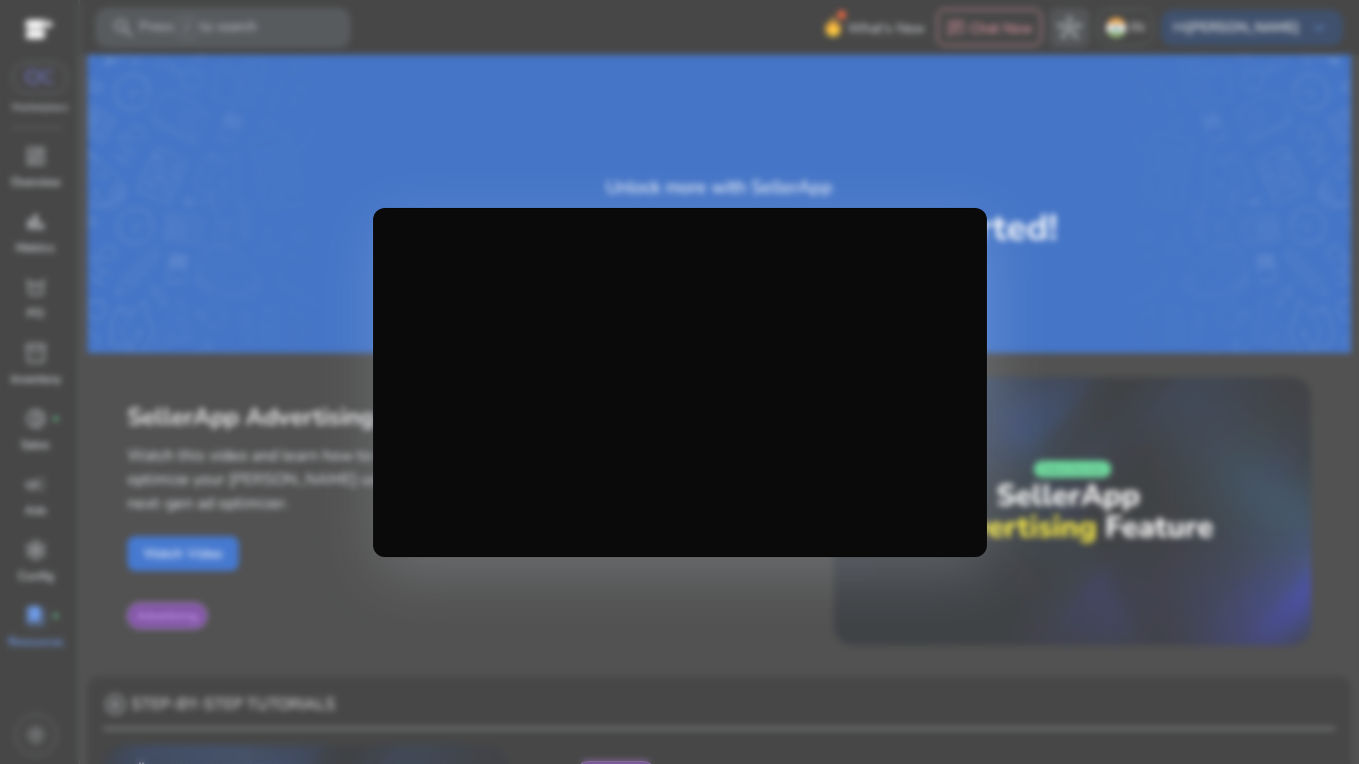
scroll to position [904, 0]
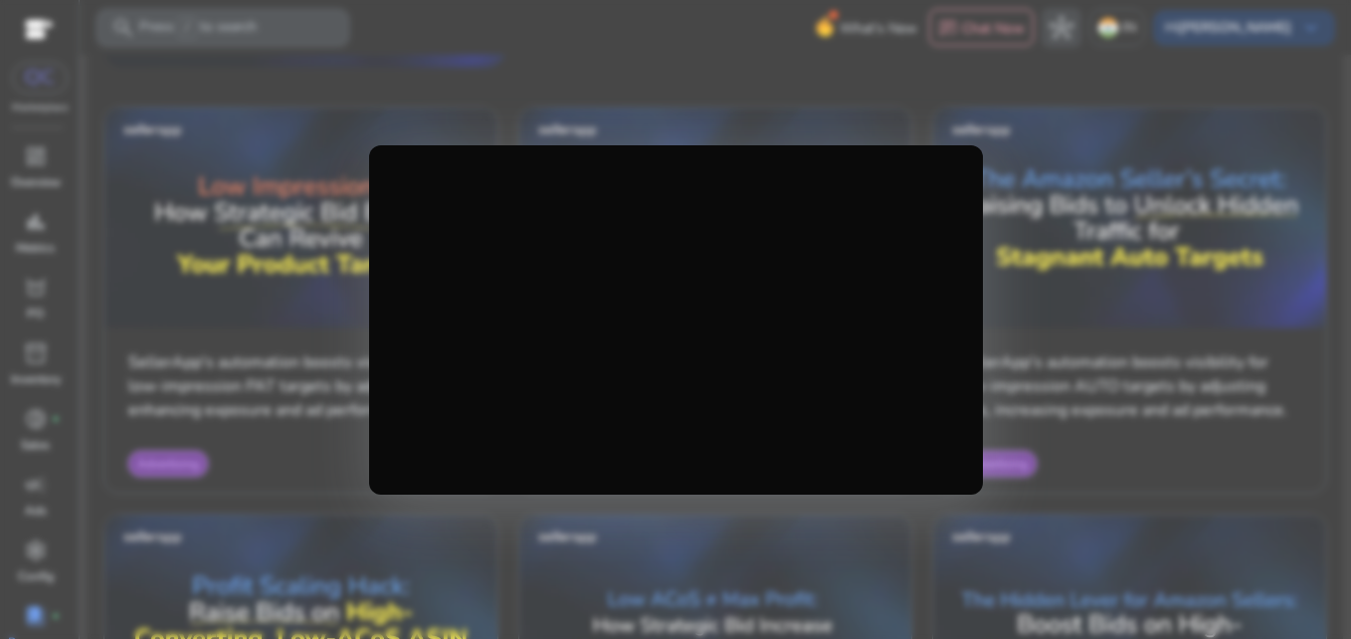
click at [799, 98] on div at bounding box center [675, 319] width 1351 height 639
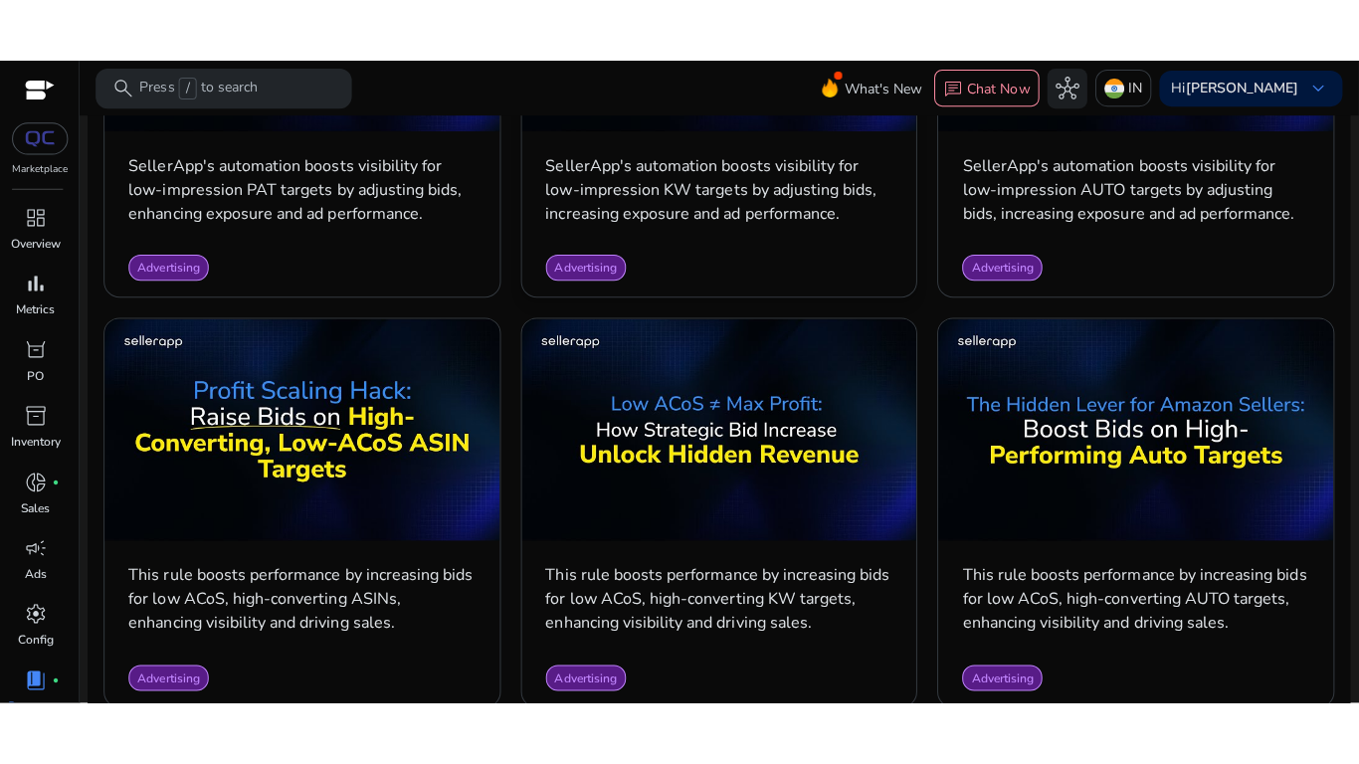
scroll to position [1175, 0]
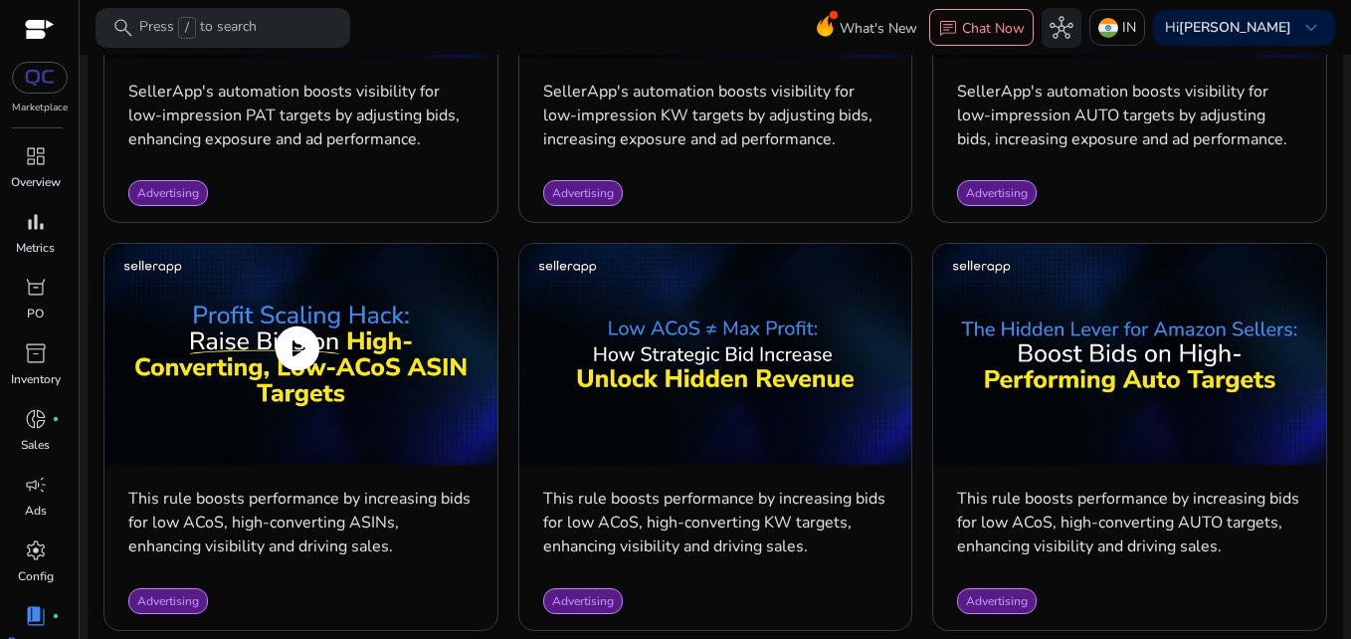
click at [298, 338] on span "play_circle" at bounding box center [298, 348] width 56 height 56
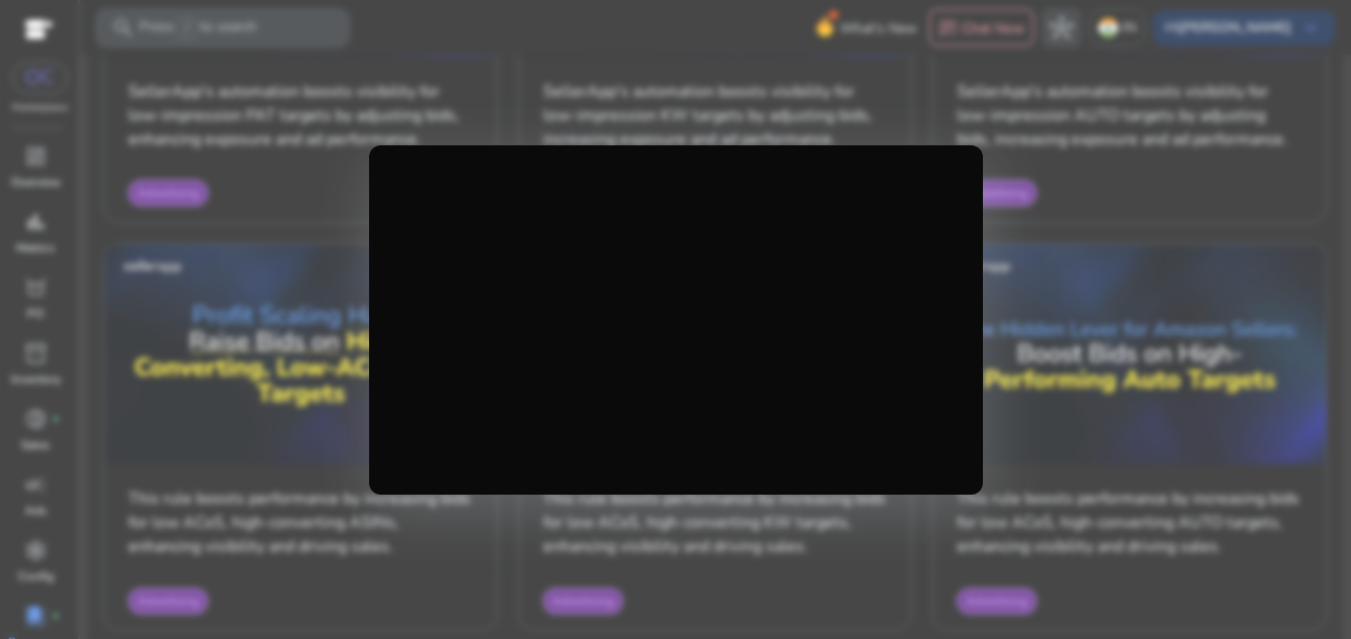
click at [1082, 170] on div at bounding box center [675, 319] width 1351 height 639
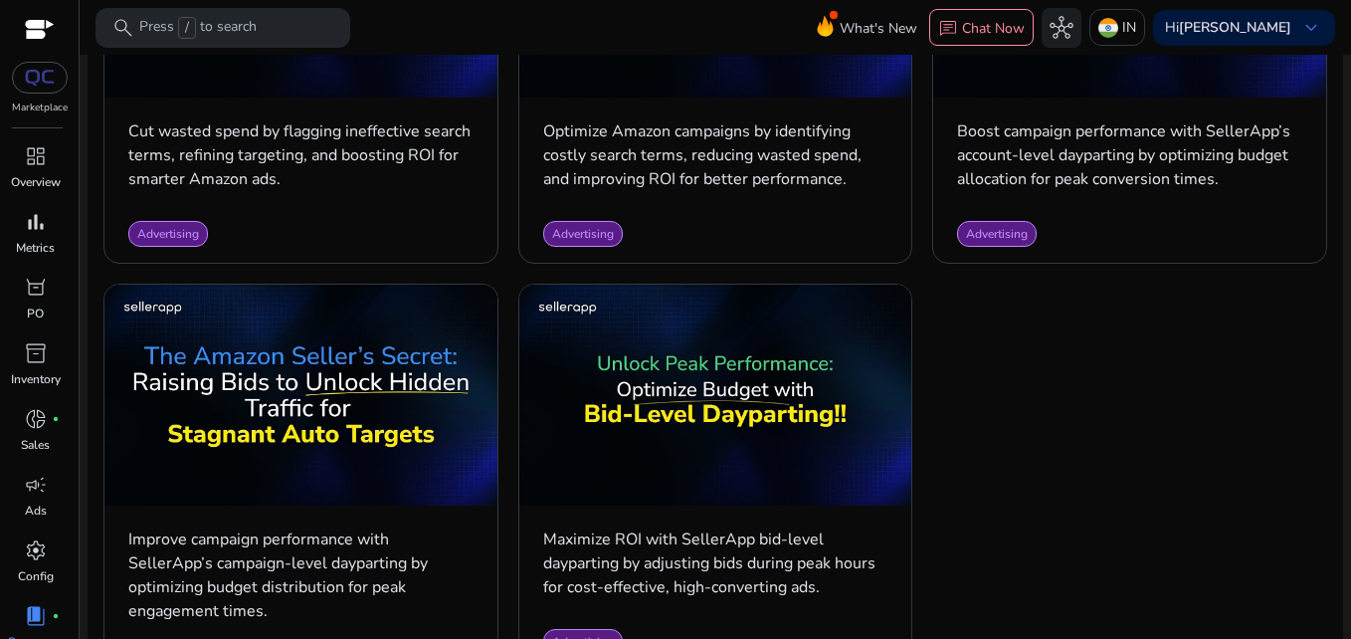
scroll to position [2436, 0]
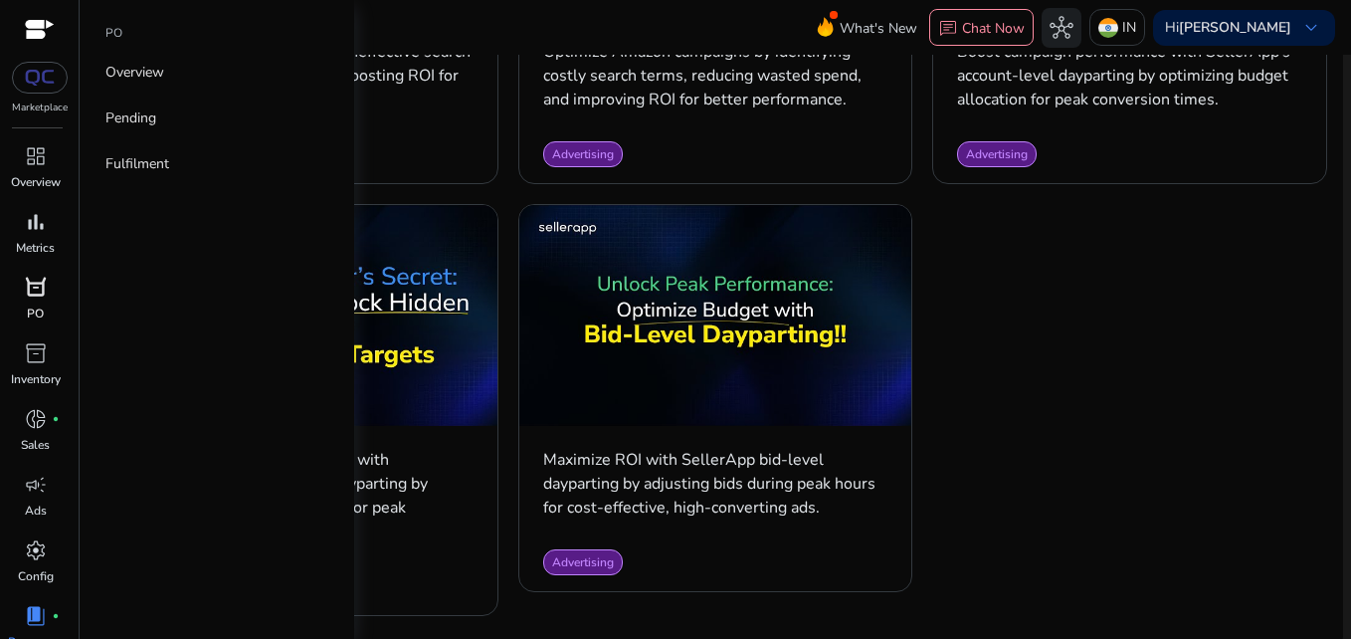
click at [36, 305] on p "PO" at bounding box center [35, 313] width 17 height 18
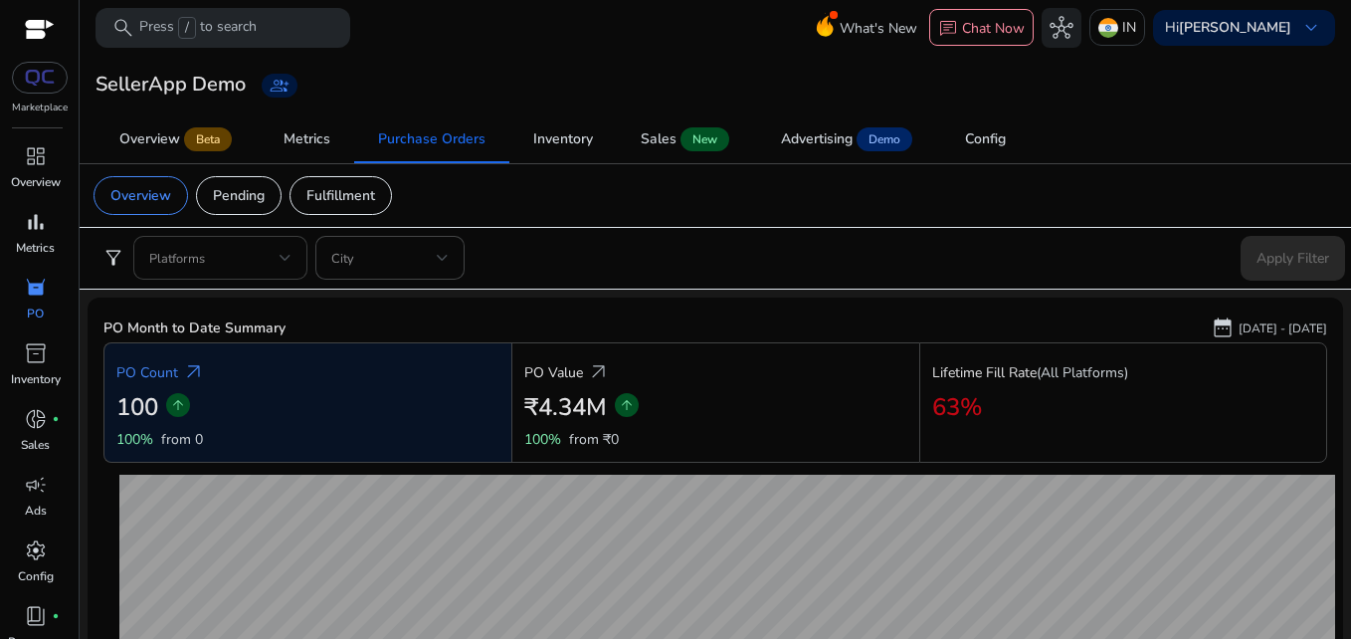
drag, startPoint x: 273, startPoint y: 284, endPoint x: 276, endPoint y: 262, distance: 22.1
click at [276, 262] on div "filter_alt Platforms City Apply Filter" at bounding box center [715, 258] width 1275 height 63
click at [276, 262] on span at bounding box center [214, 258] width 130 height 22
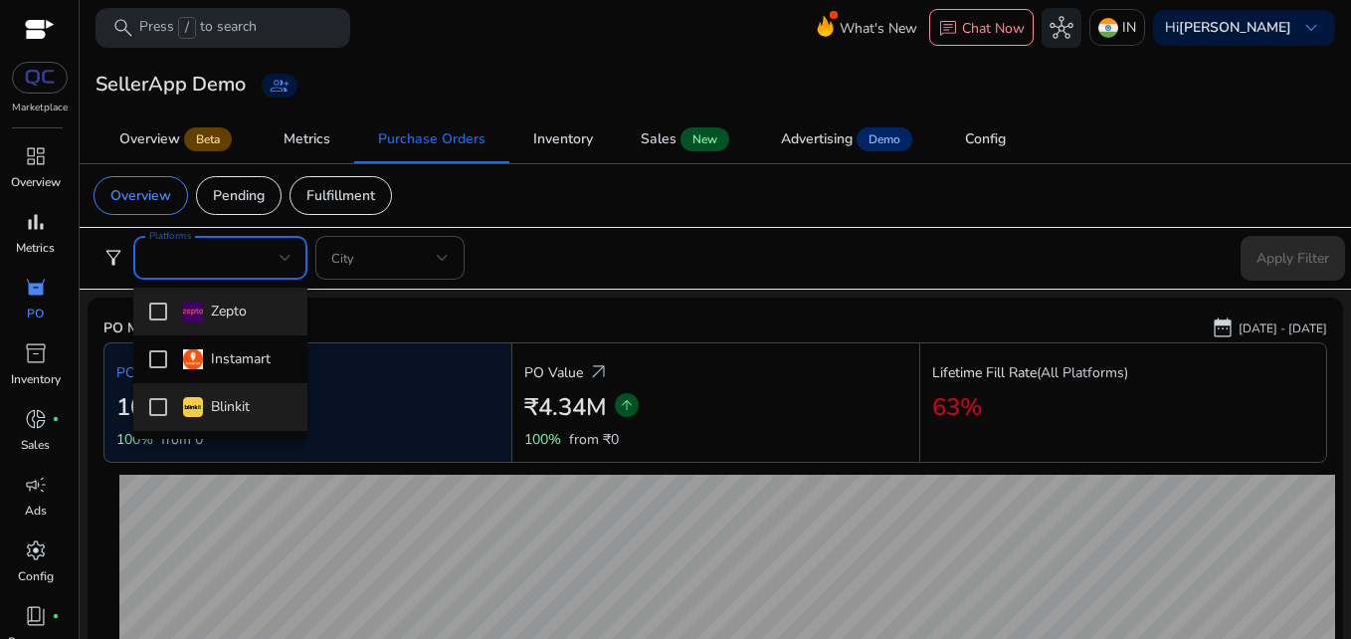
click at [157, 398] on mat-pseudo-checkbox at bounding box center [158, 407] width 18 height 18
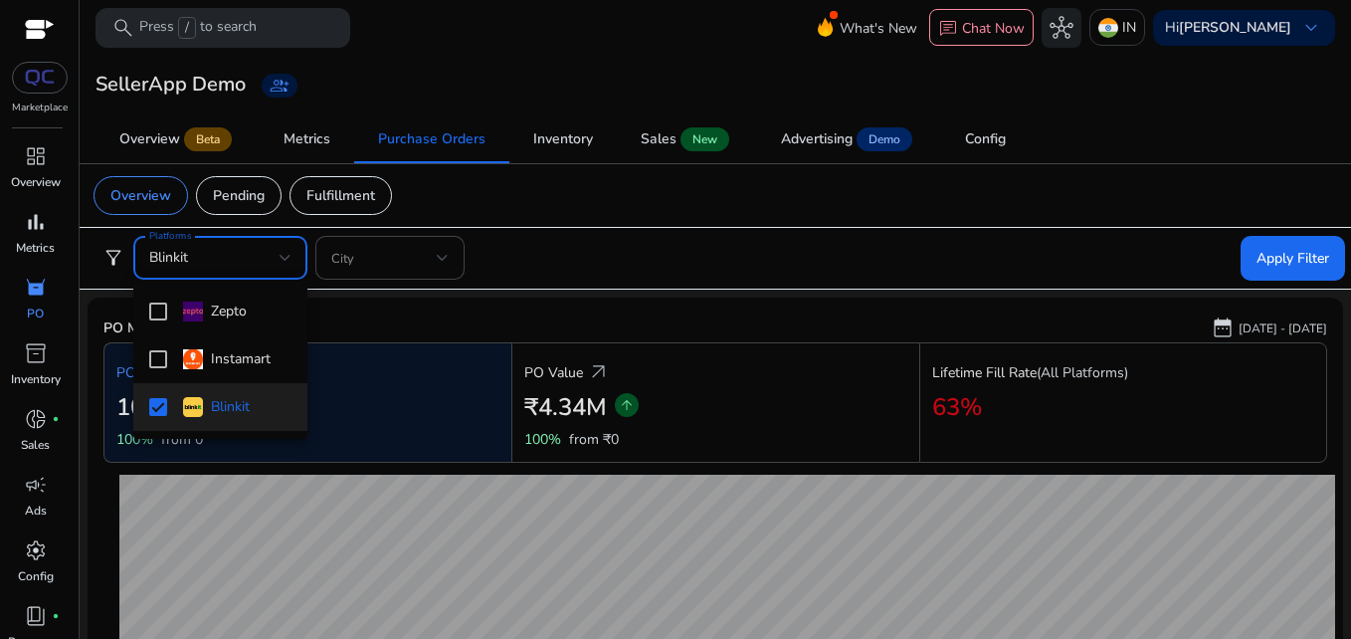
click at [1262, 258] on div at bounding box center [675, 319] width 1351 height 639
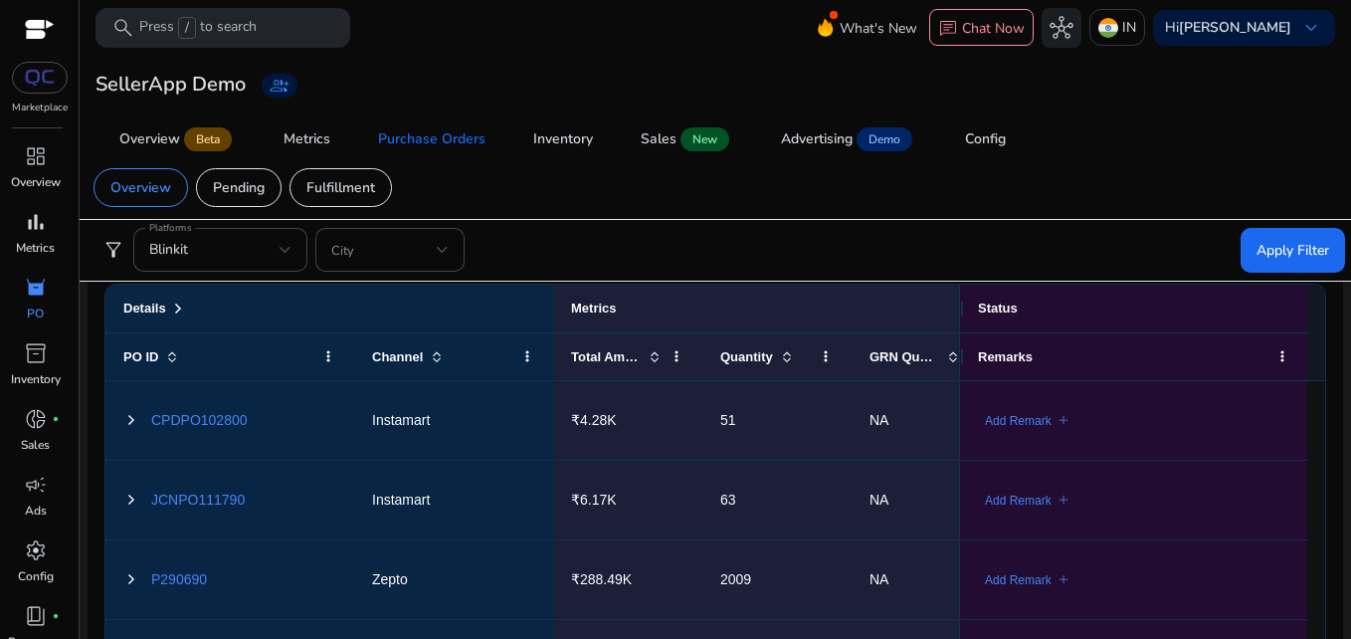
scroll to position [1097, 0]
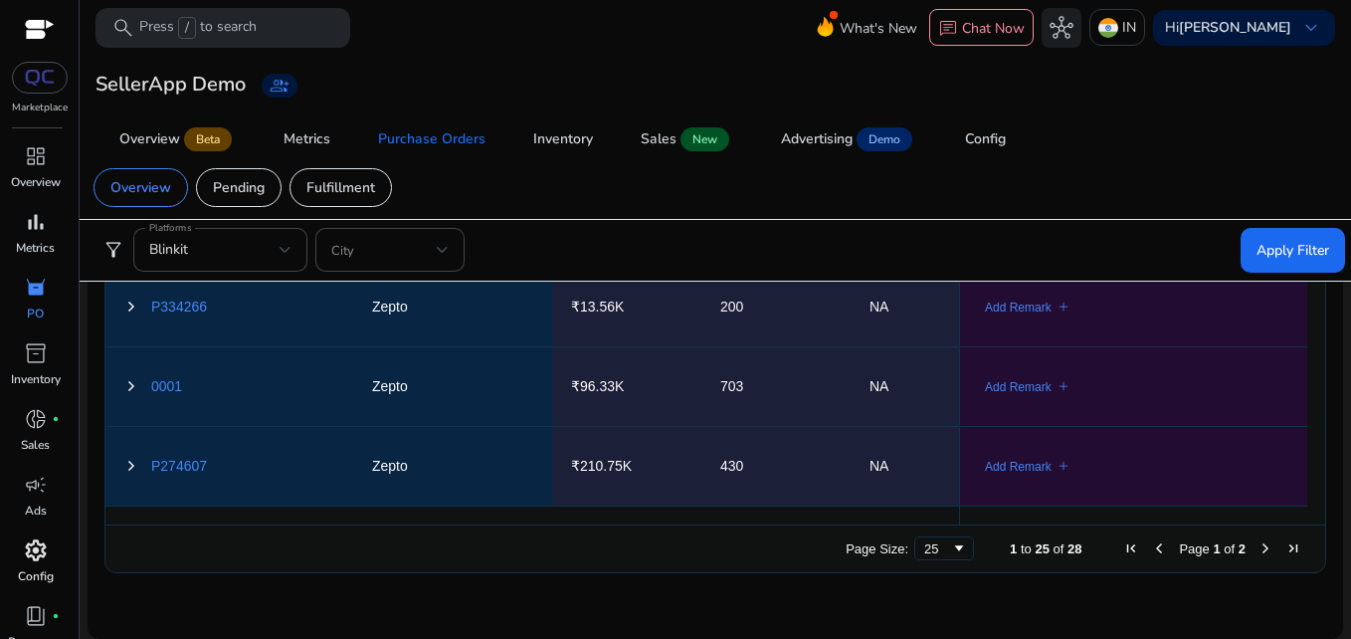
scroll to position [85, 0]
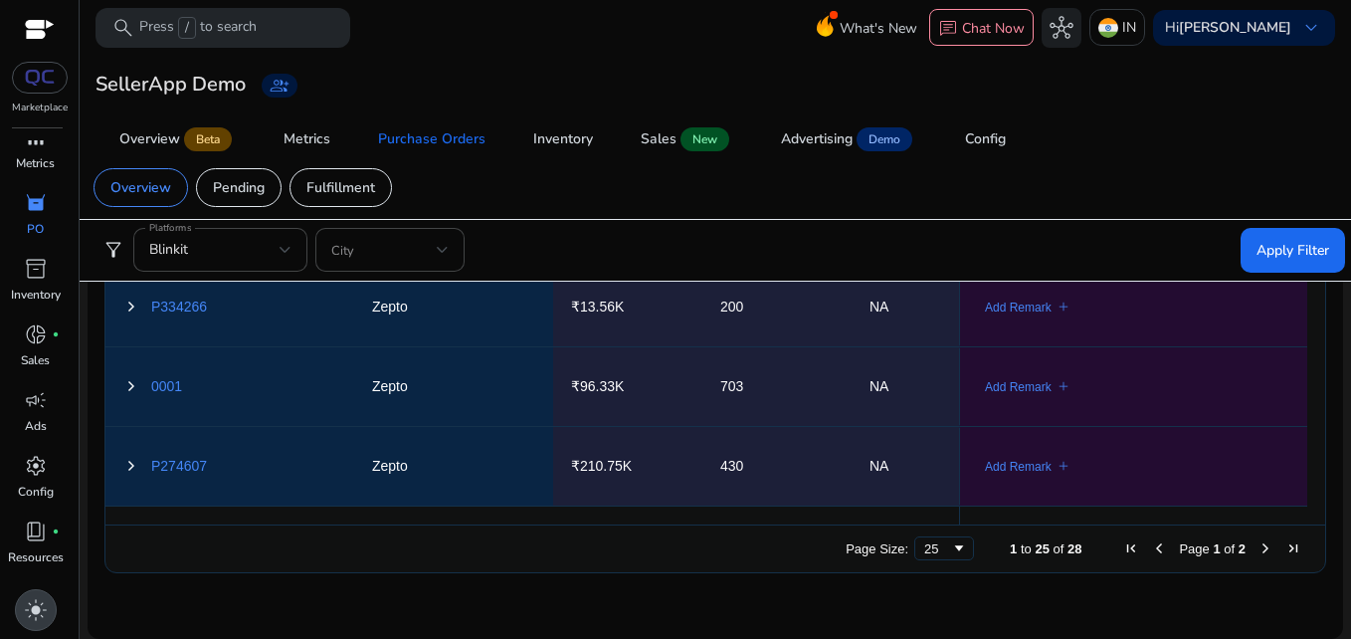
click at [42, 603] on span "light_mode" at bounding box center [36, 610] width 24 height 24
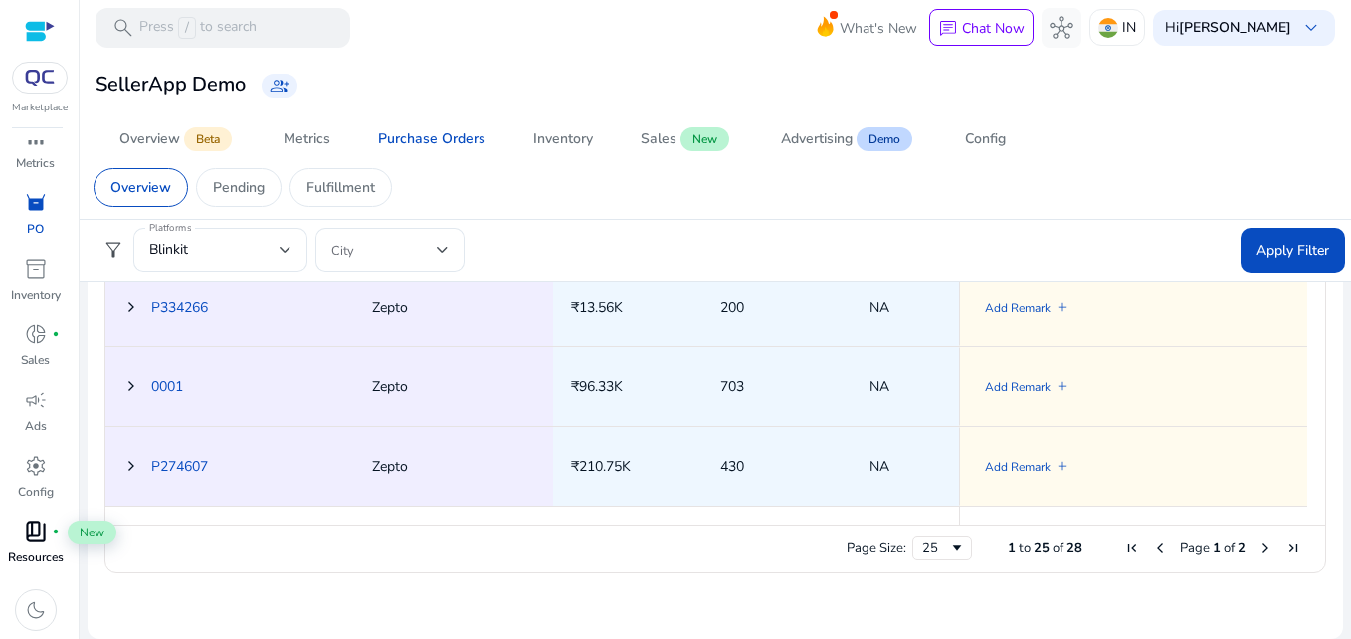
click at [46, 525] on span "book_4" at bounding box center [36, 531] width 24 height 24
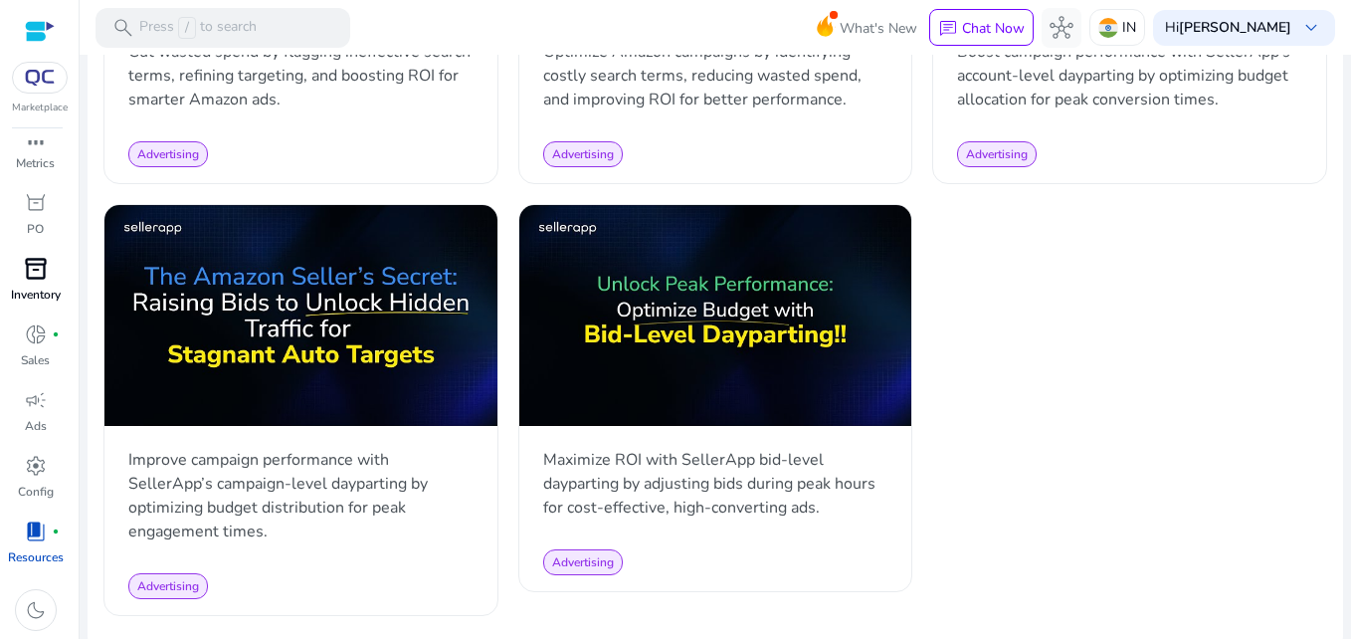
click at [31, 272] on span "inventory_2" at bounding box center [36, 269] width 24 height 24
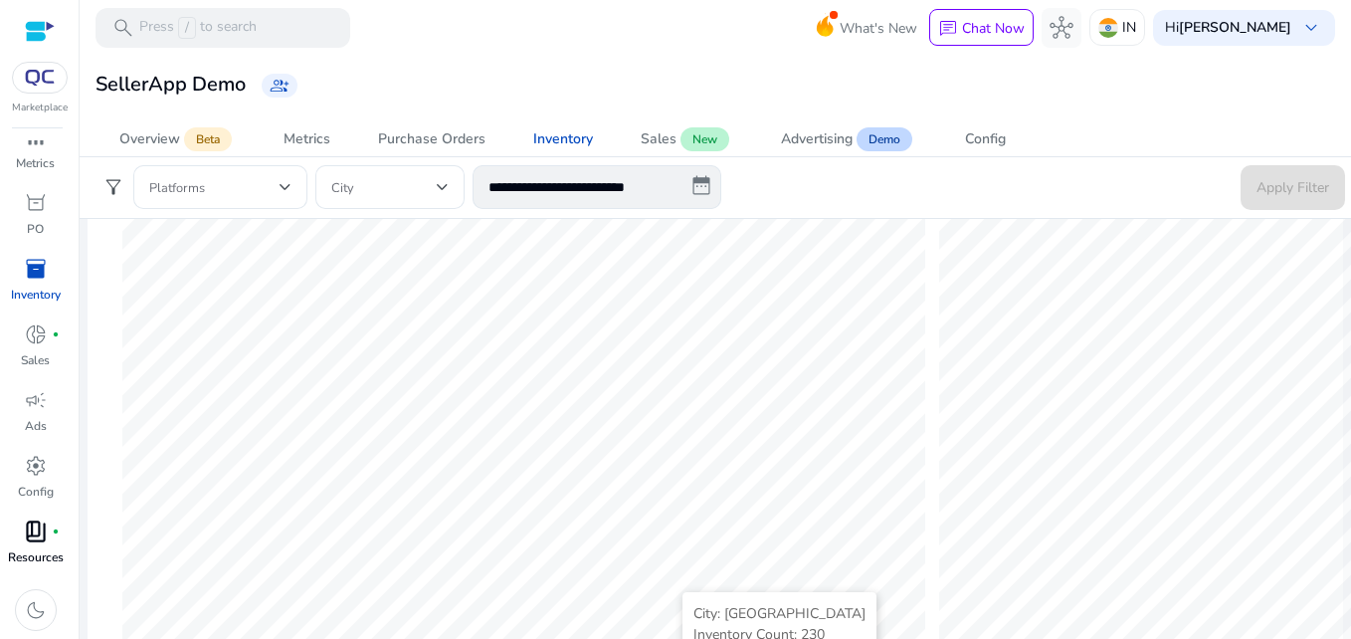
scroll to position [731, 0]
click at [677, 143] on app-sa-label "New" at bounding box center [703, 139] width 53 height 16
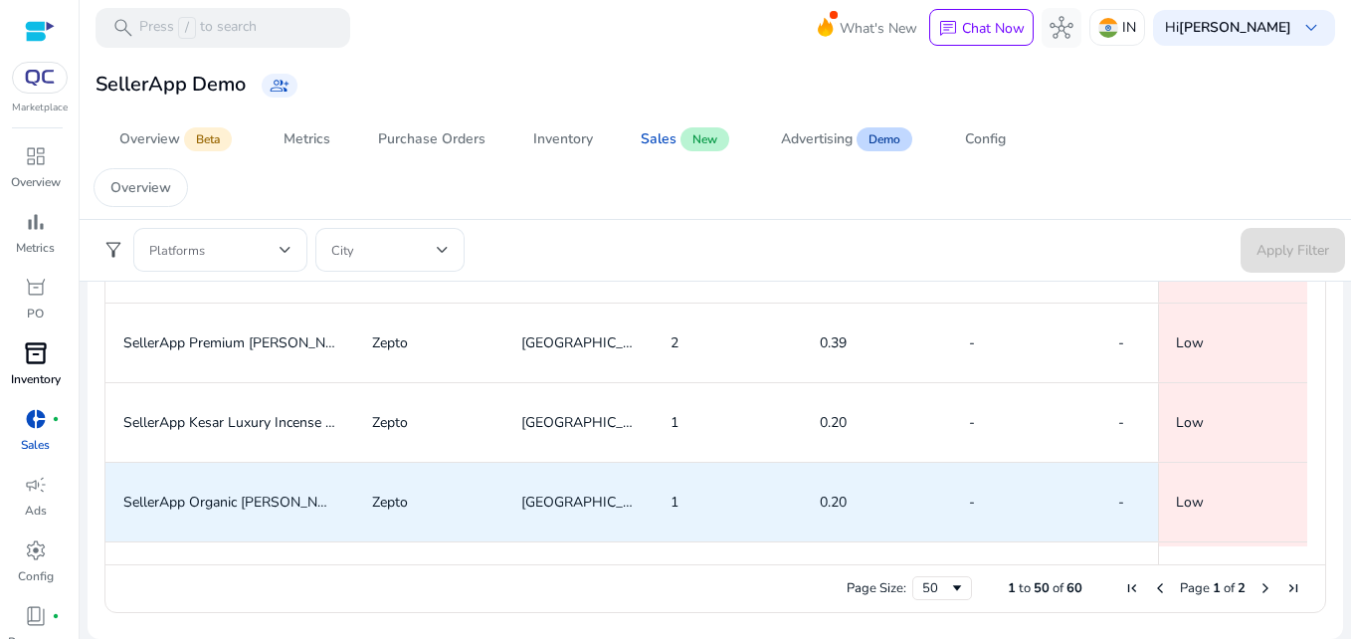
scroll to position [3008, 0]
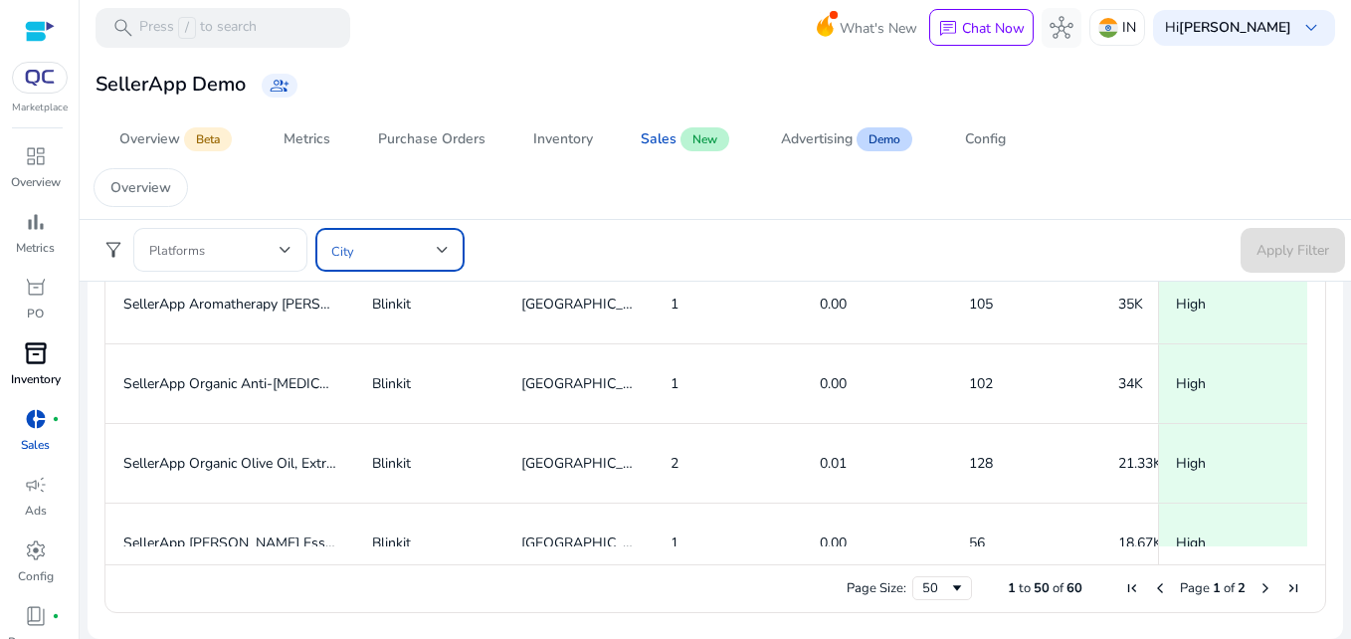
click at [390, 247] on span at bounding box center [383, 250] width 105 height 22
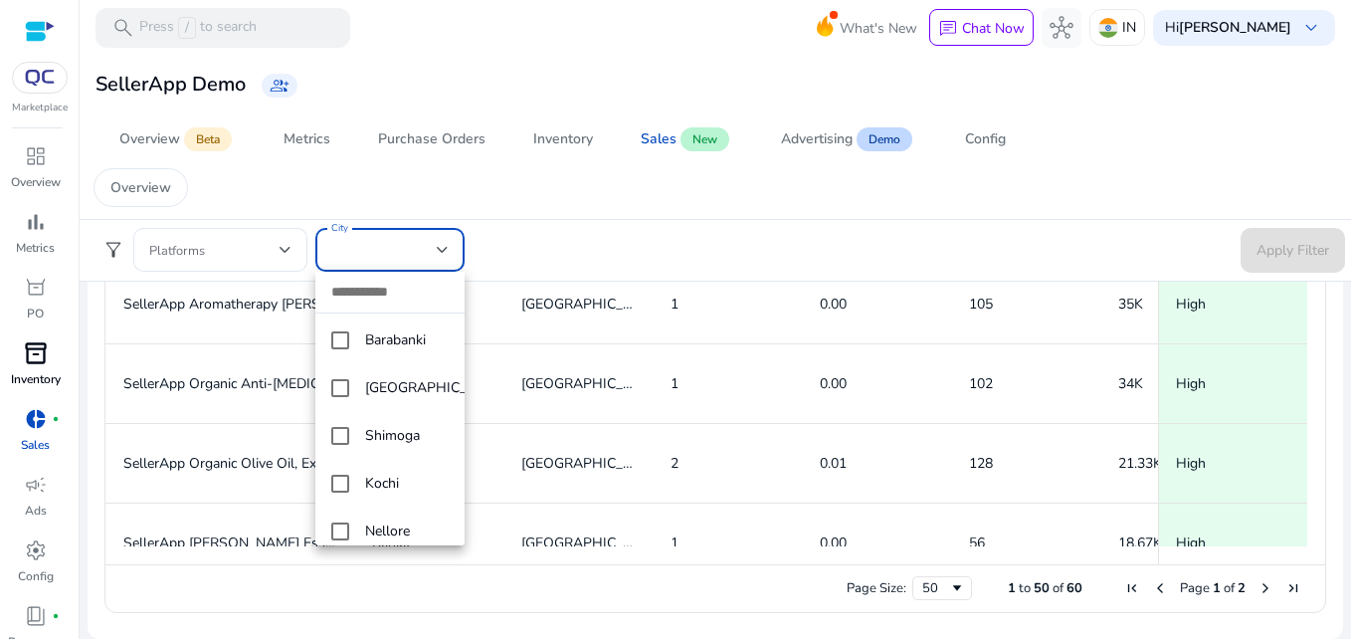
click at [570, 212] on div at bounding box center [675, 319] width 1351 height 639
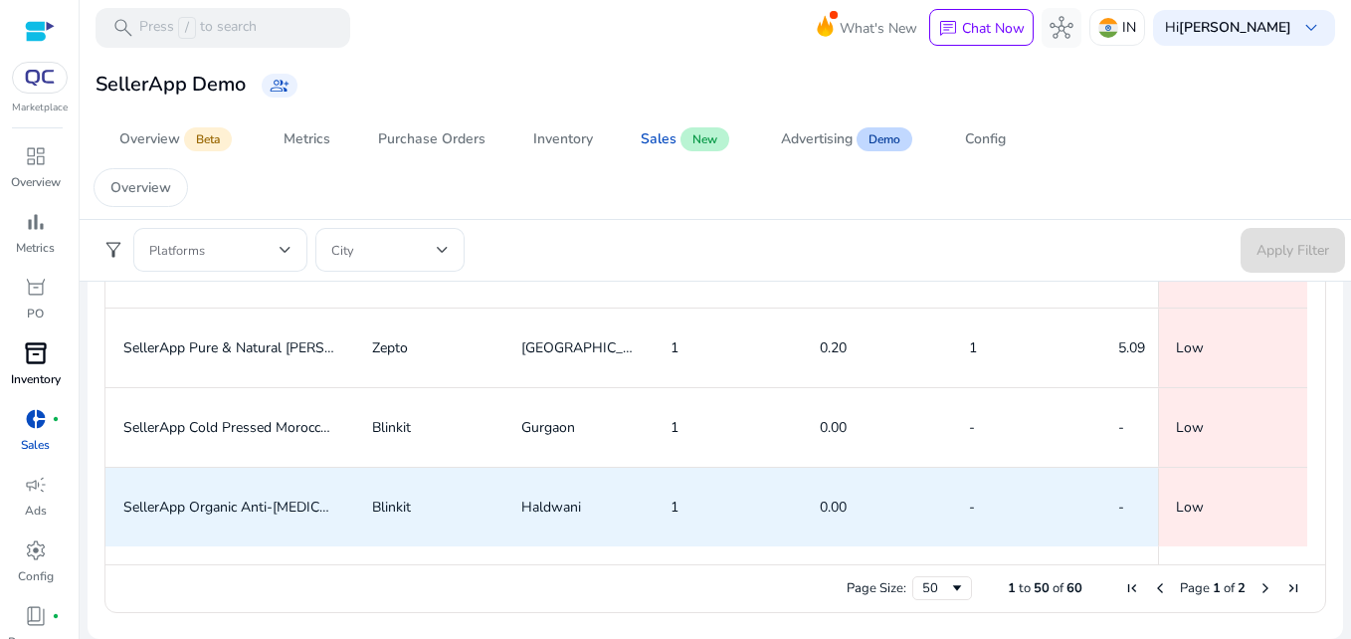
scroll to position [688, 0]
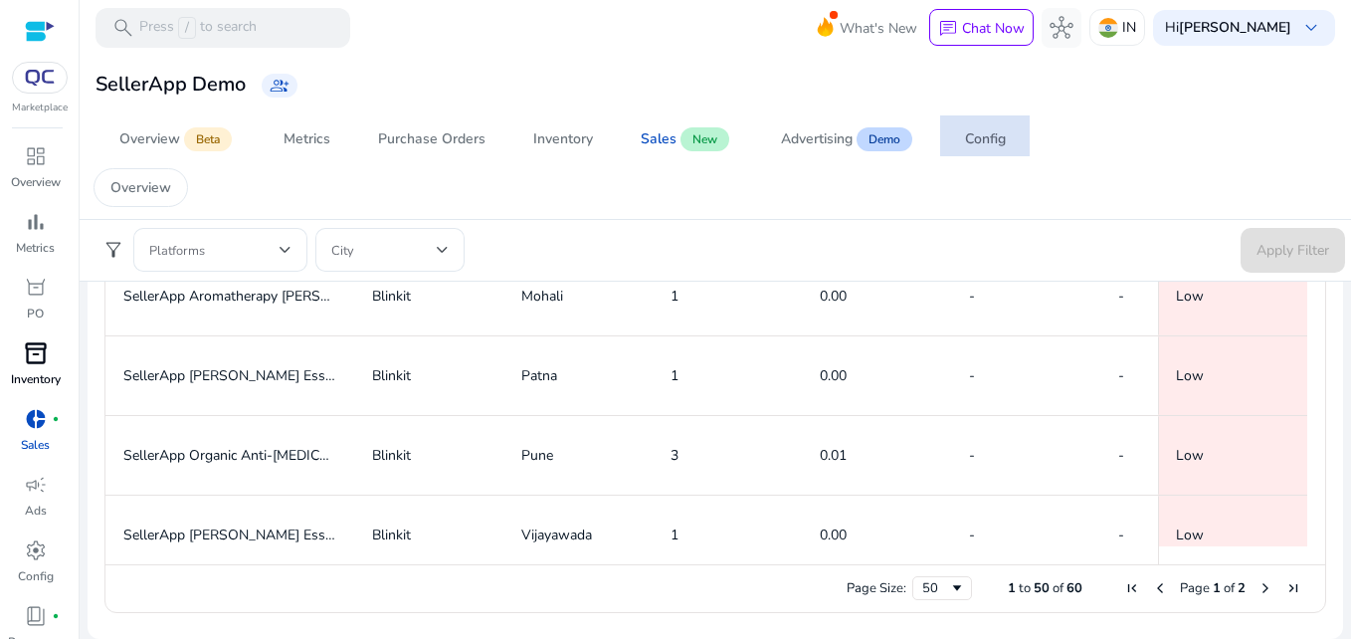
click at [1001, 146] on div "Config" at bounding box center [985, 139] width 41 height 14
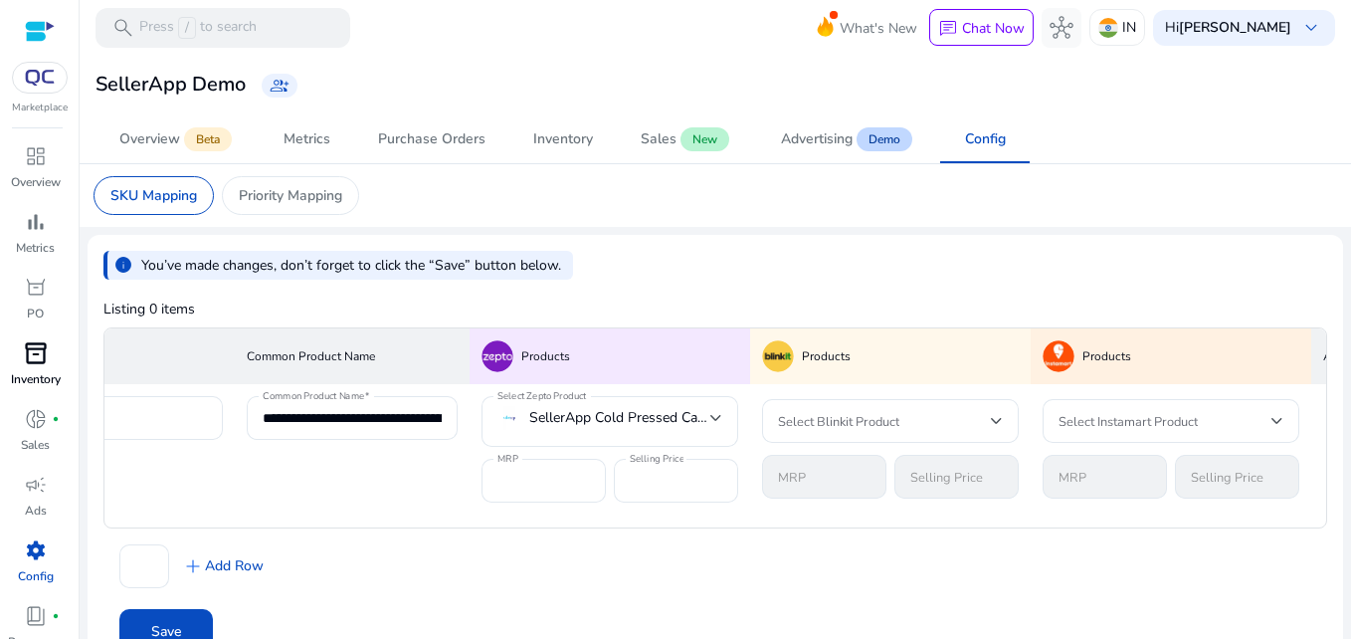
scroll to position [0, 164]
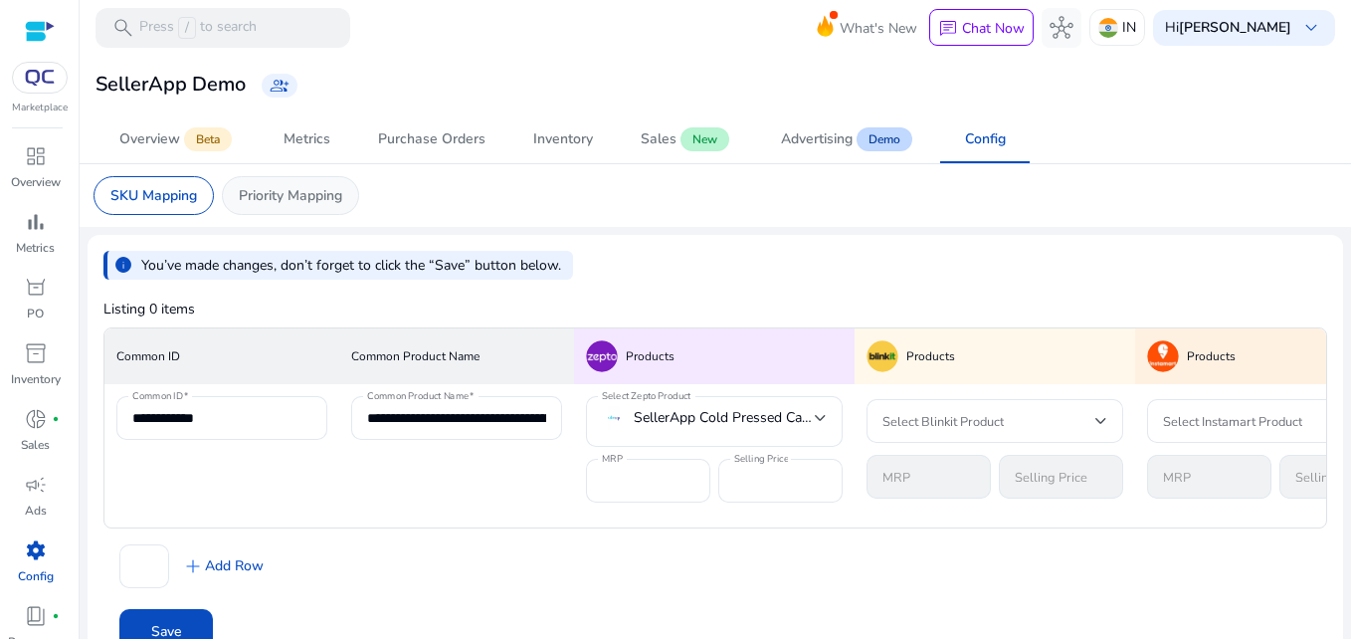
click at [283, 212] on div "Priority Mapping" at bounding box center [290, 195] width 137 height 39
